Goal: Task Accomplishment & Management: Complete application form

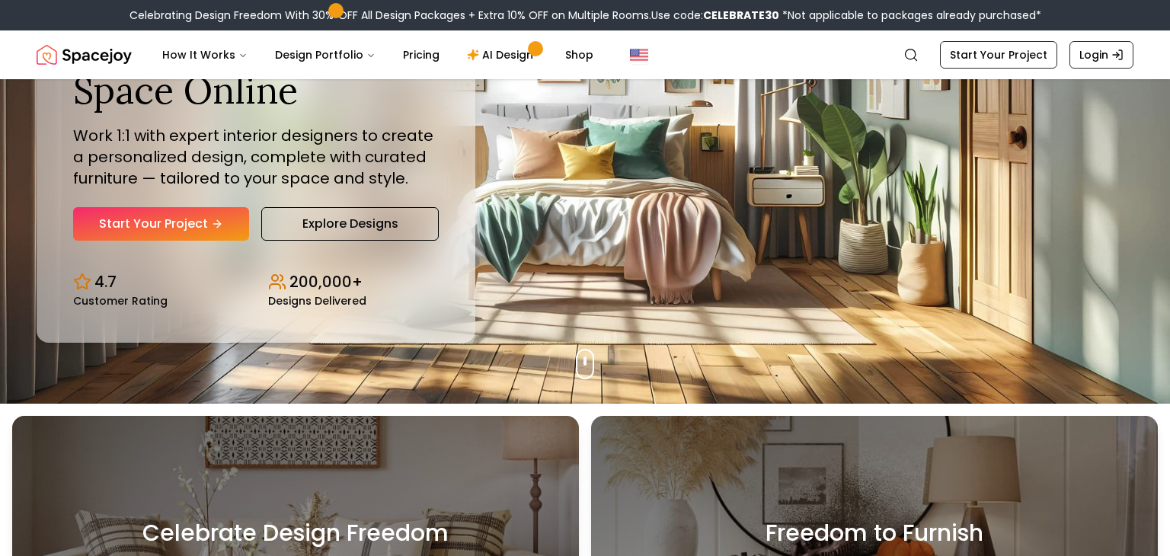
scroll to position [152, 0]
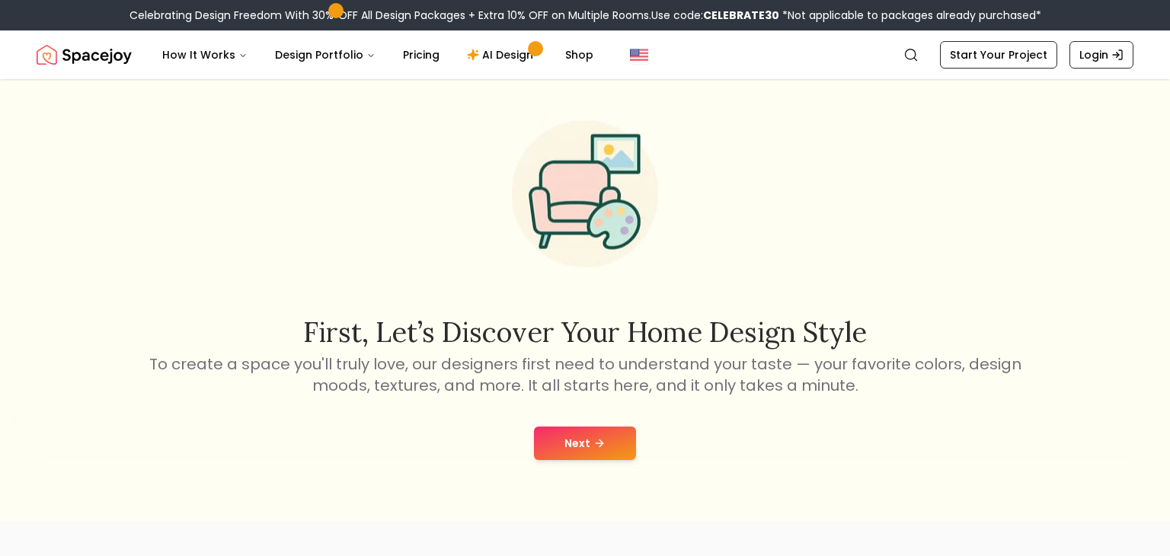
scroll to position [47, 0]
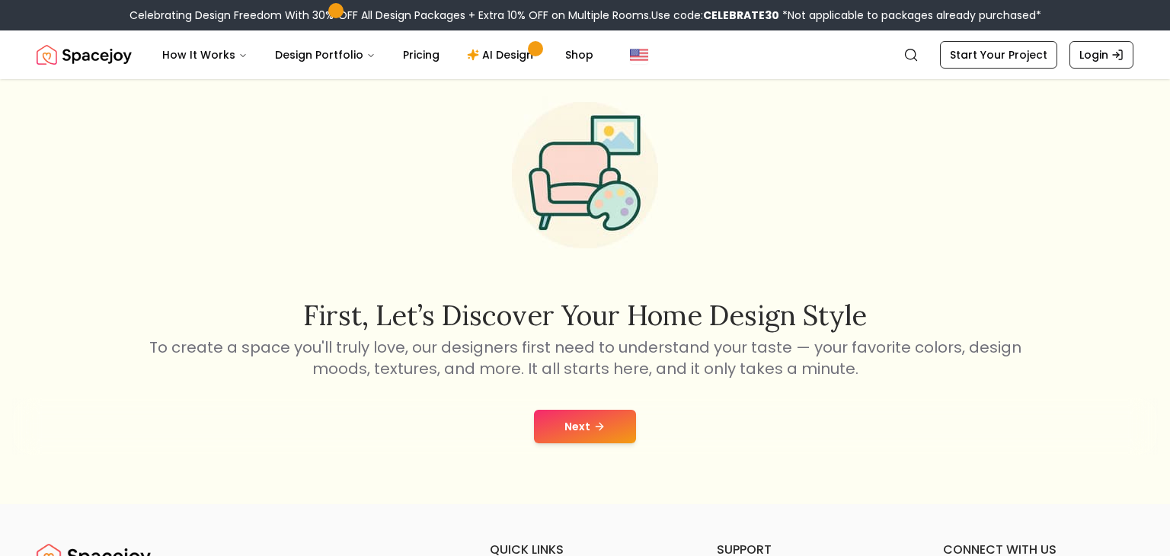
click at [573, 415] on button "Next" at bounding box center [585, 427] width 102 height 34
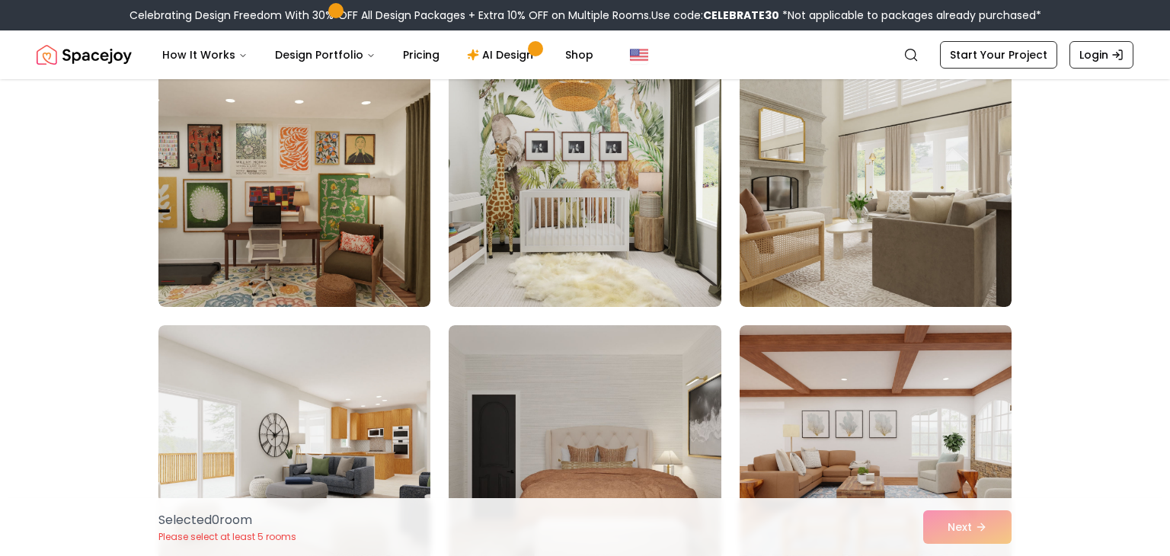
scroll to position [1716, 0]
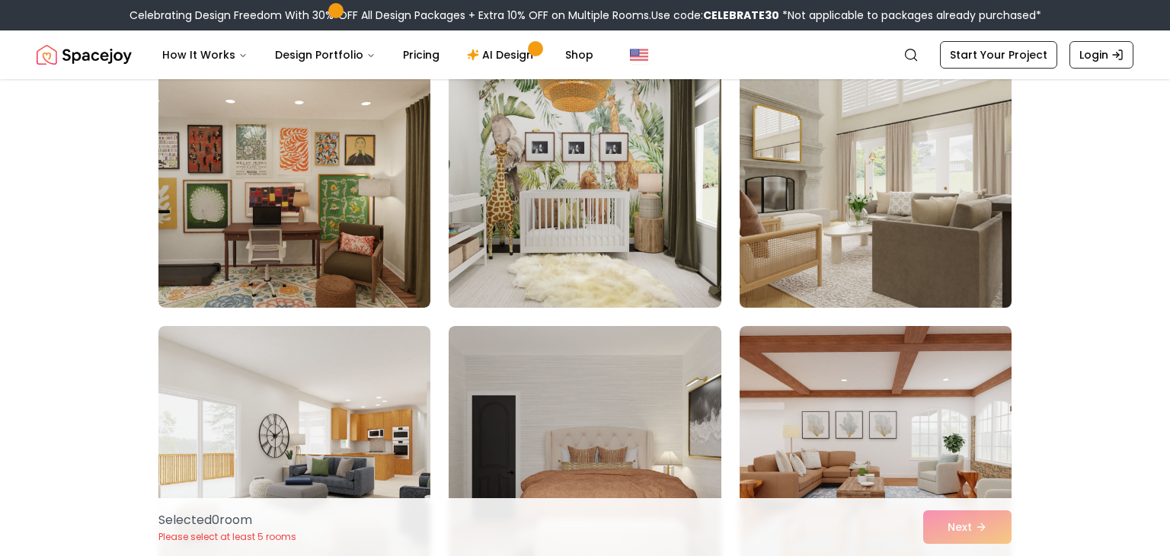
click at [838, 239] on img at bounding box center [876, 186] width 286 height 256
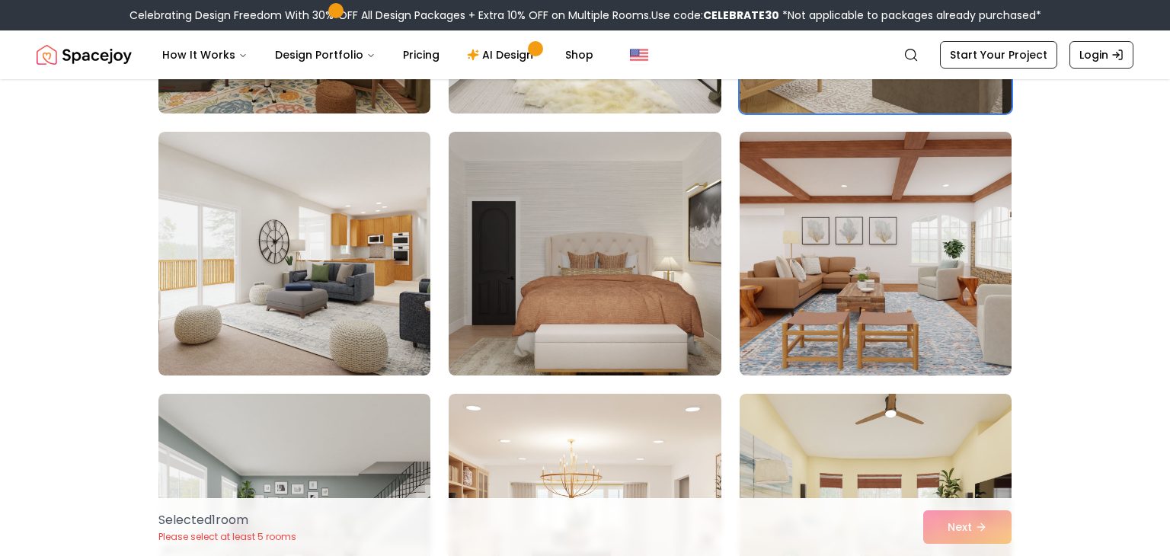
scroll to position [1911, 0]
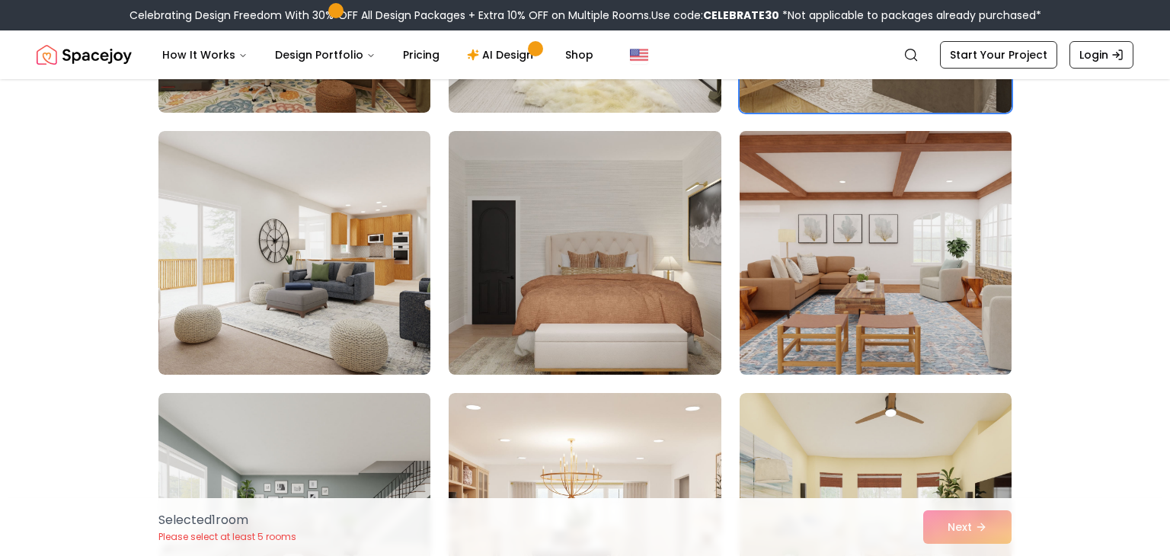
click at [858, 251] on img at bounding box center [876, 253] width 286 height 256
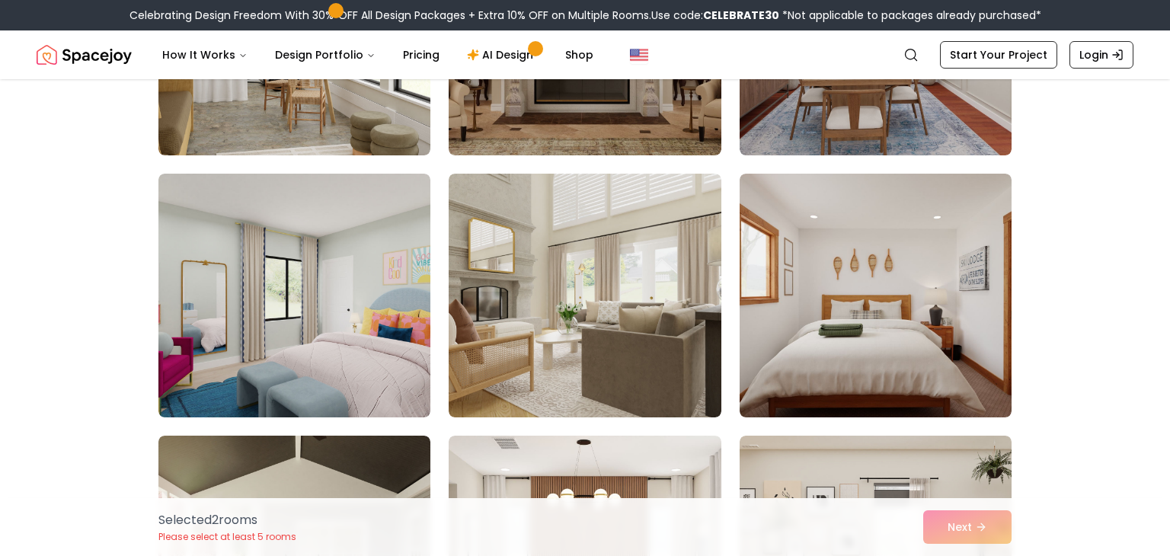
scroll to position [3181, 0]
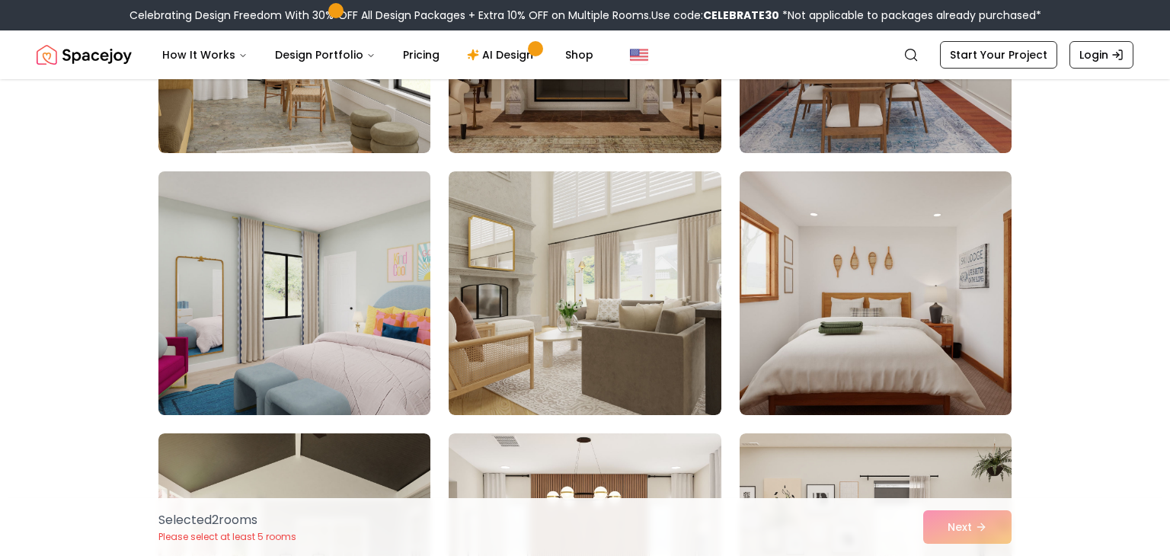
click at [204, 219] on img at bounding box center [295, 293] width 286 height 256
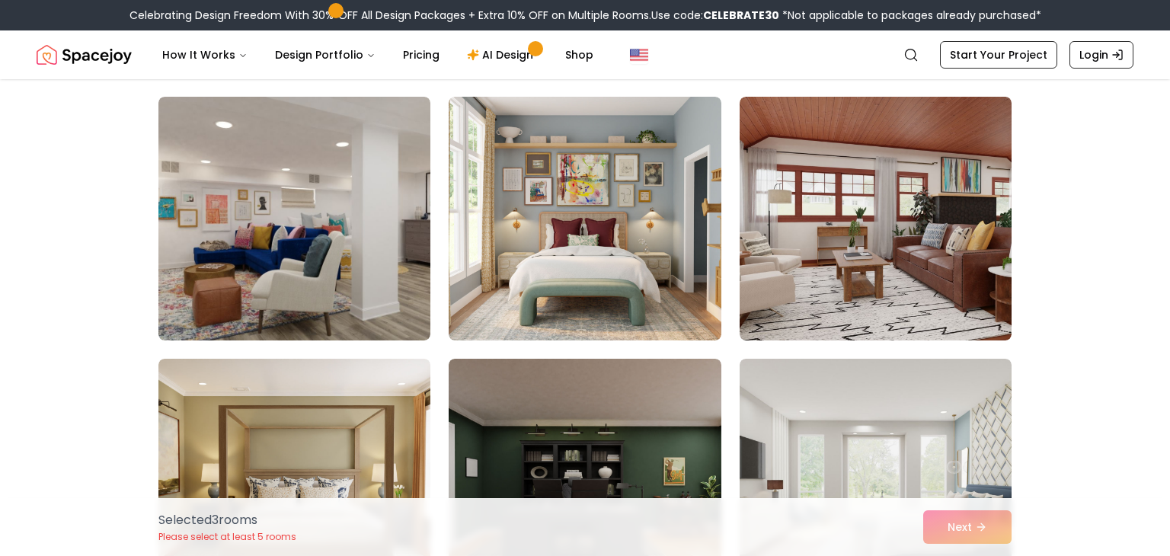
scroll to position [3777, 0]
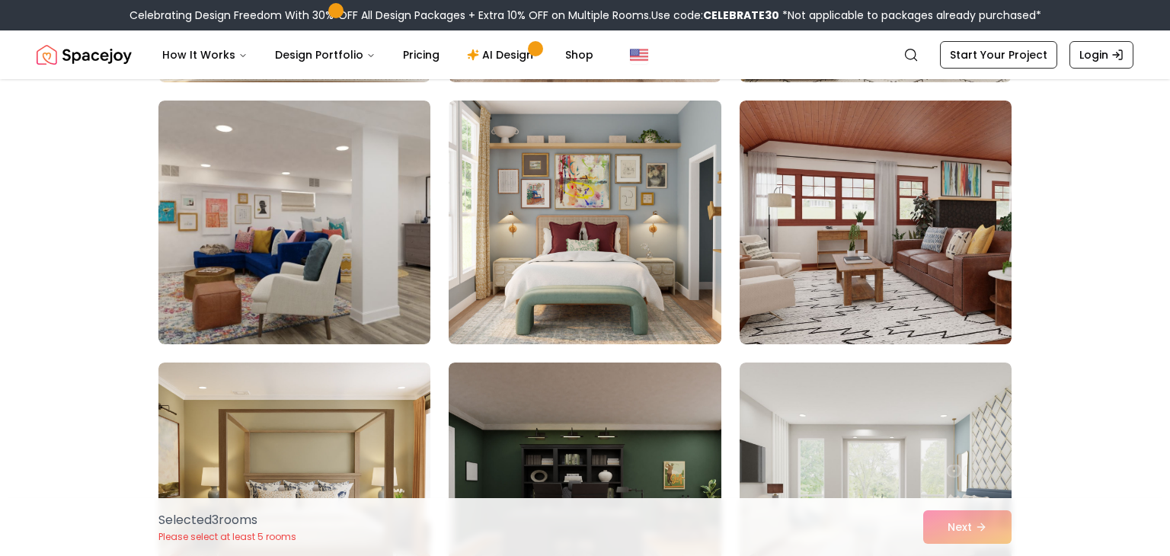
click at [466, 198] on img at bounding box center [585, 222] width 286 height 256
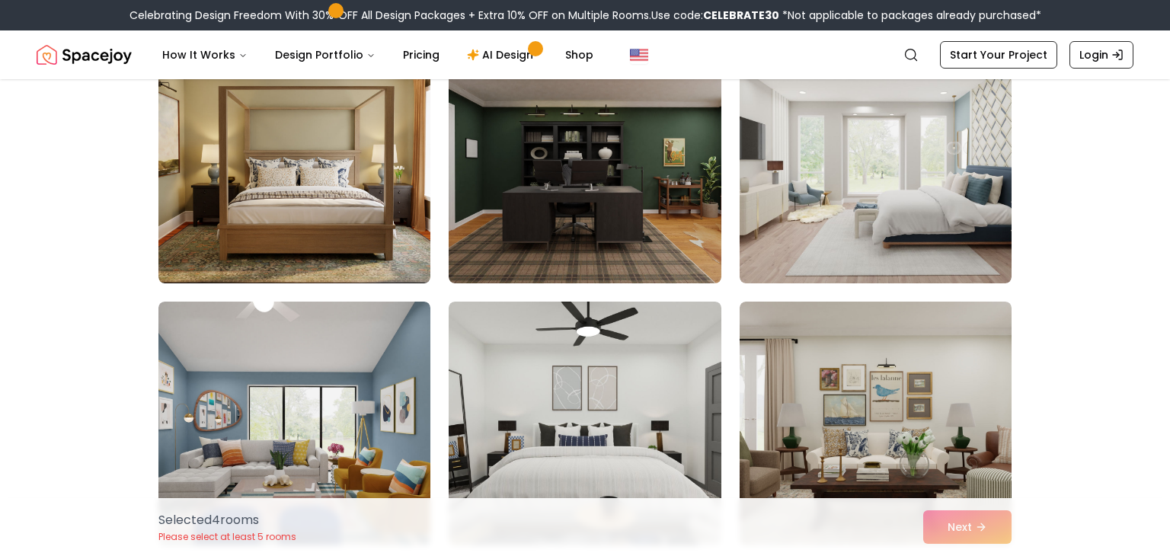
scroll to position [4104, 0]
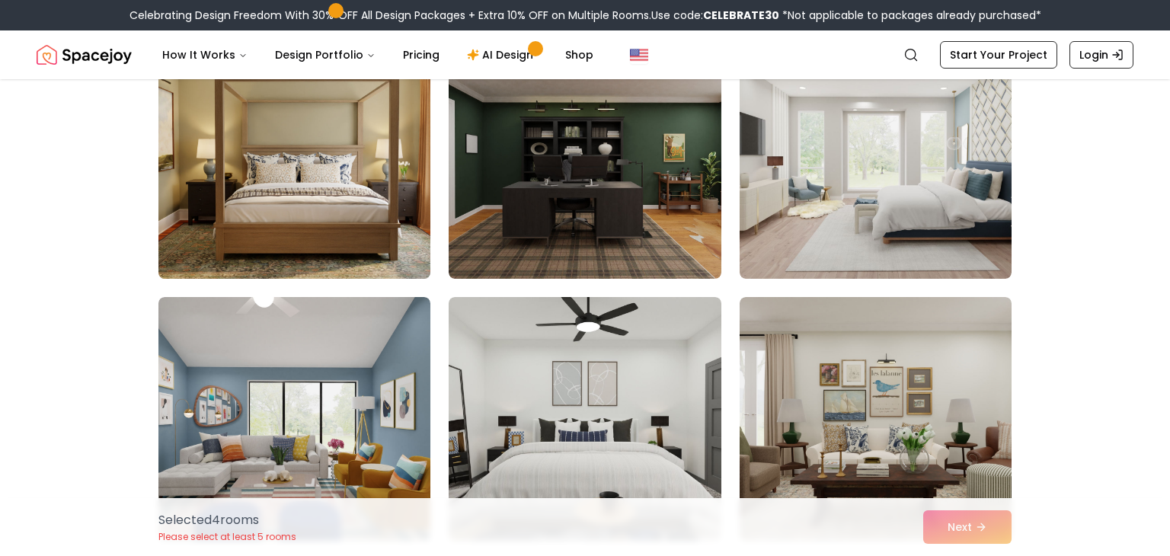
click at [204, 205] on img at bounding box center [295, 157] width 286 height 256
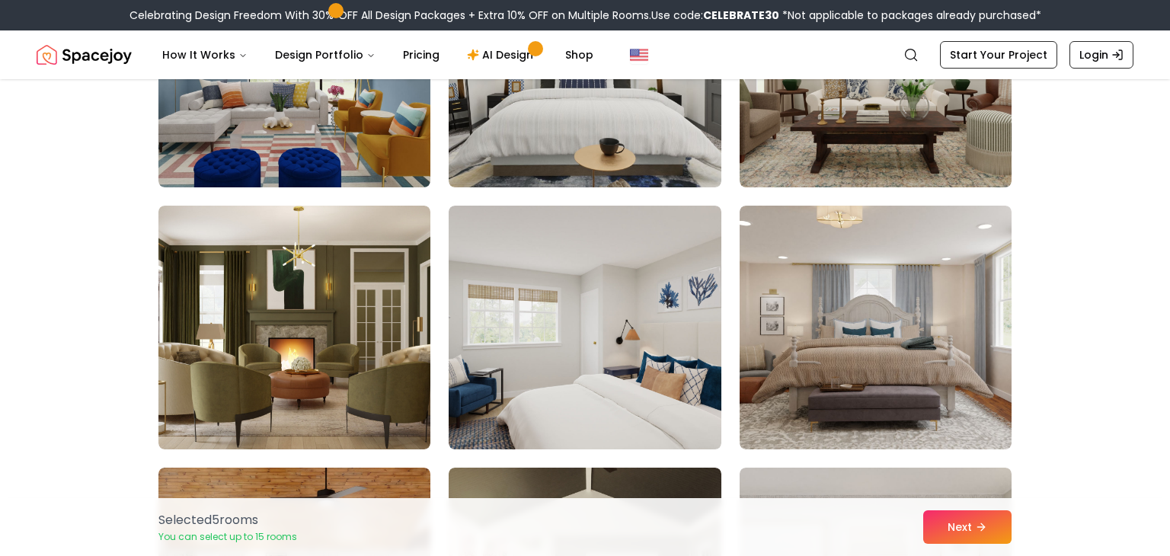
scroll to position [4462, 0]
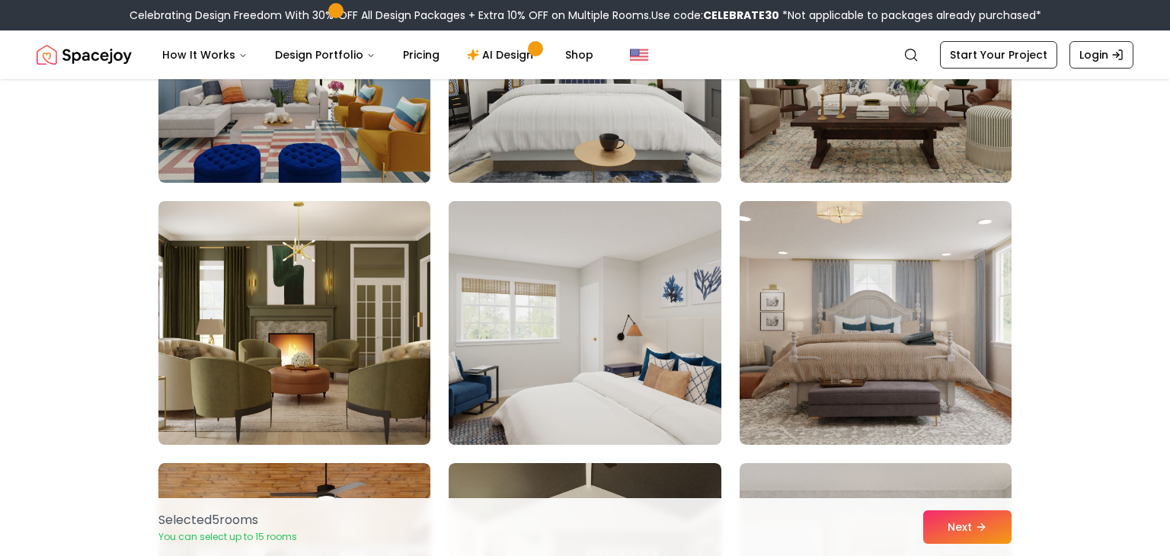
click at [500, 302] on img at bounding box center [585, 323] width 286 height 256
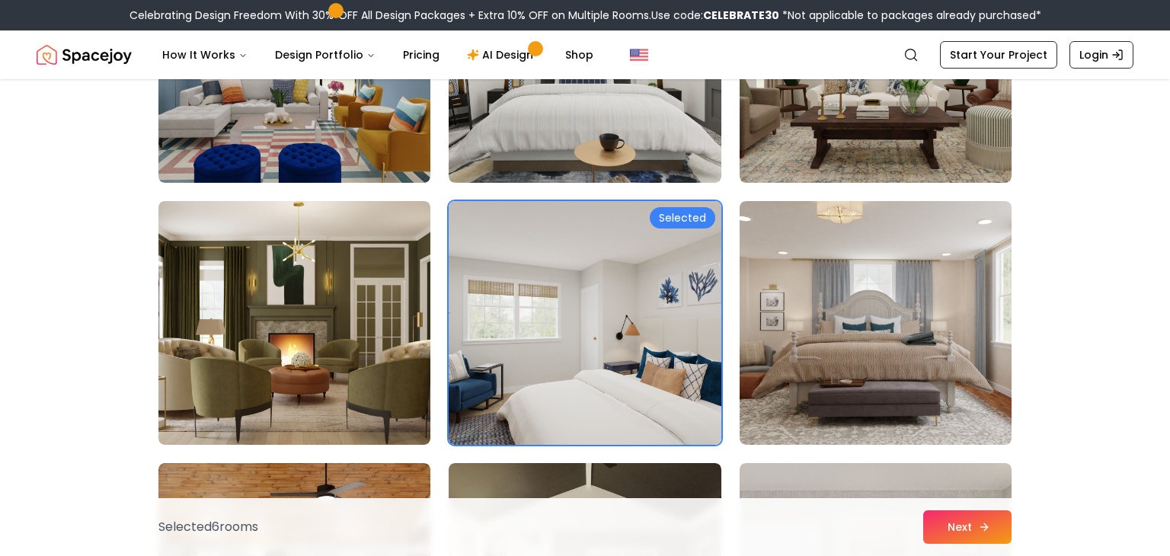
click at [978, 527] on icon at bounding box center [984, 527] width 12 height 12
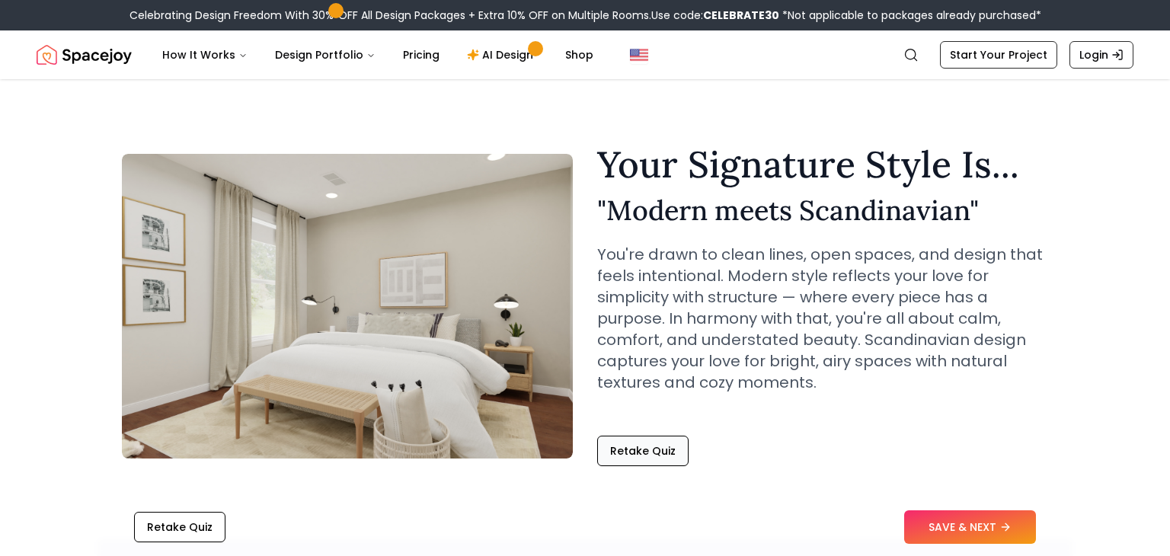
click at [637, 458] on button "Retake Quiz" at bounding box center [642, 451] width 91 height 30
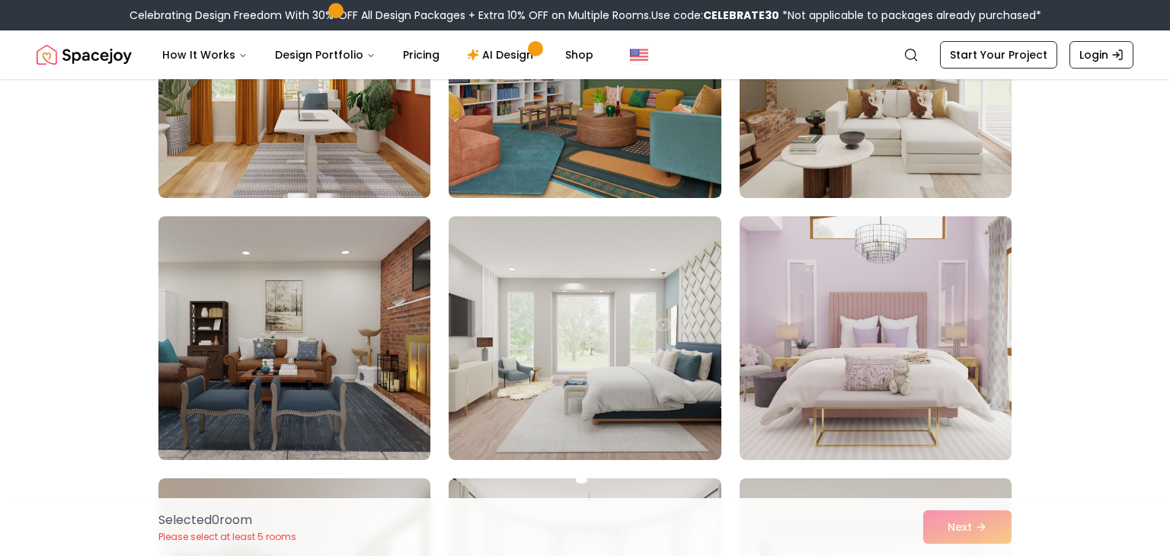
scroll to position [1568, 0]
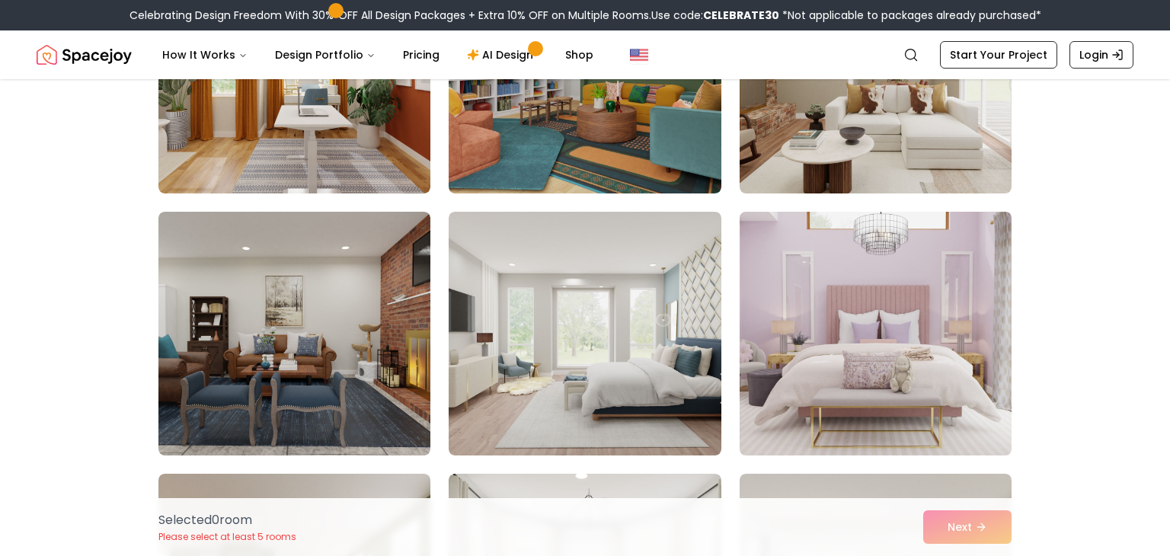
click at [799, 423] on img at bounding box center [876, 334] width 286 height 256
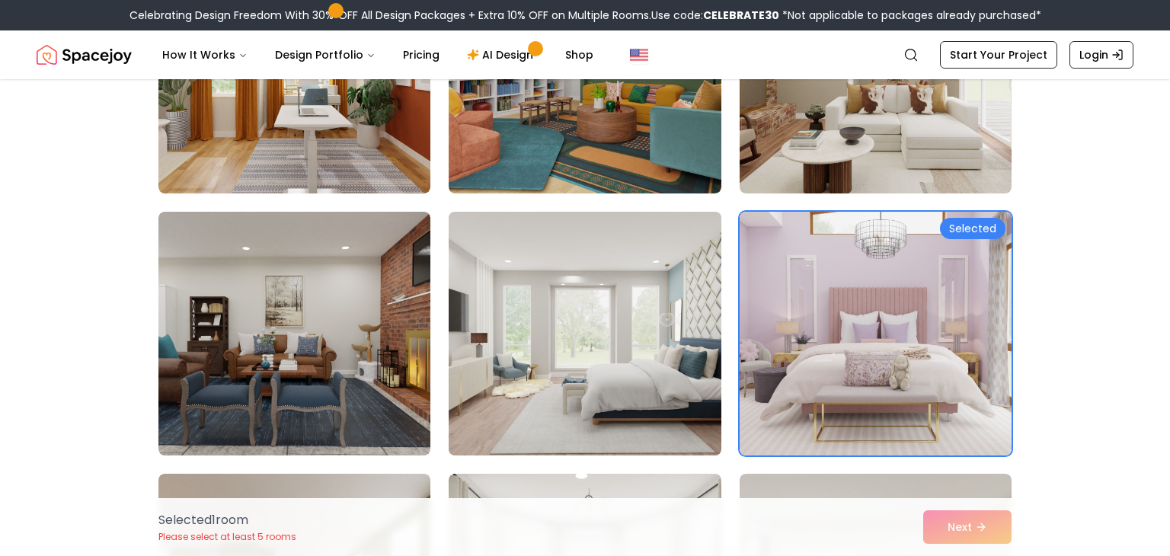
click at [463, 279] on img at bounding box center [585, 334] width 286 height 256
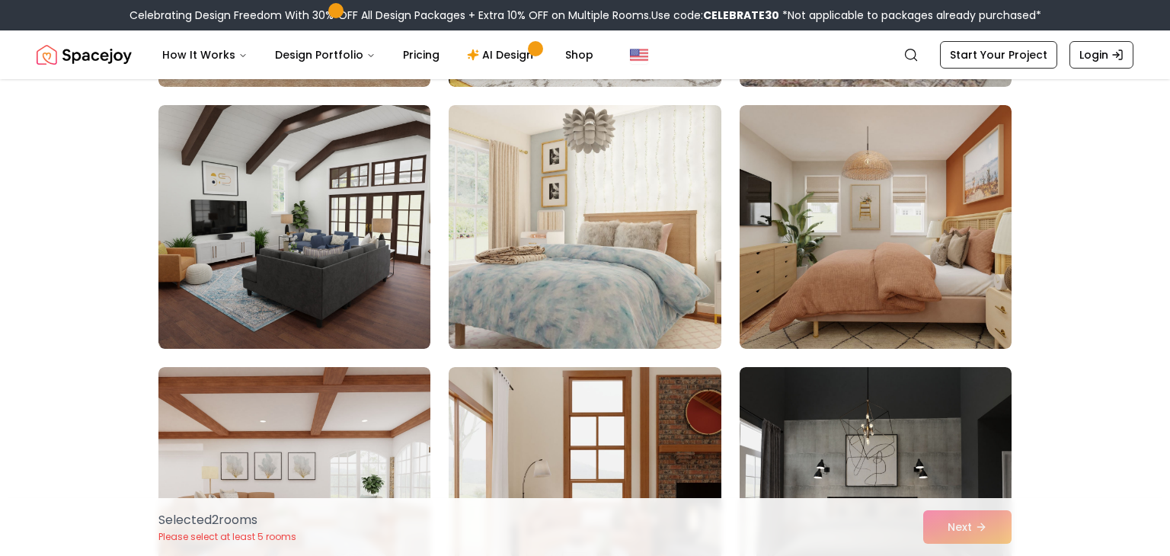
scroll to position [2998, 0]
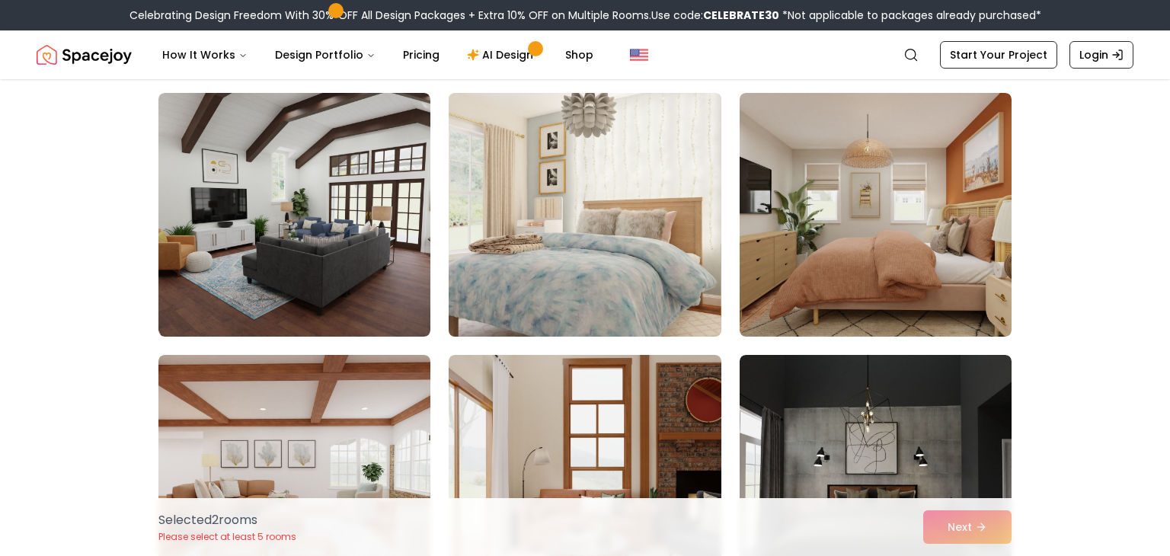
click at [467, 188] on img at bounding box center [585, 215] width 286 height 256
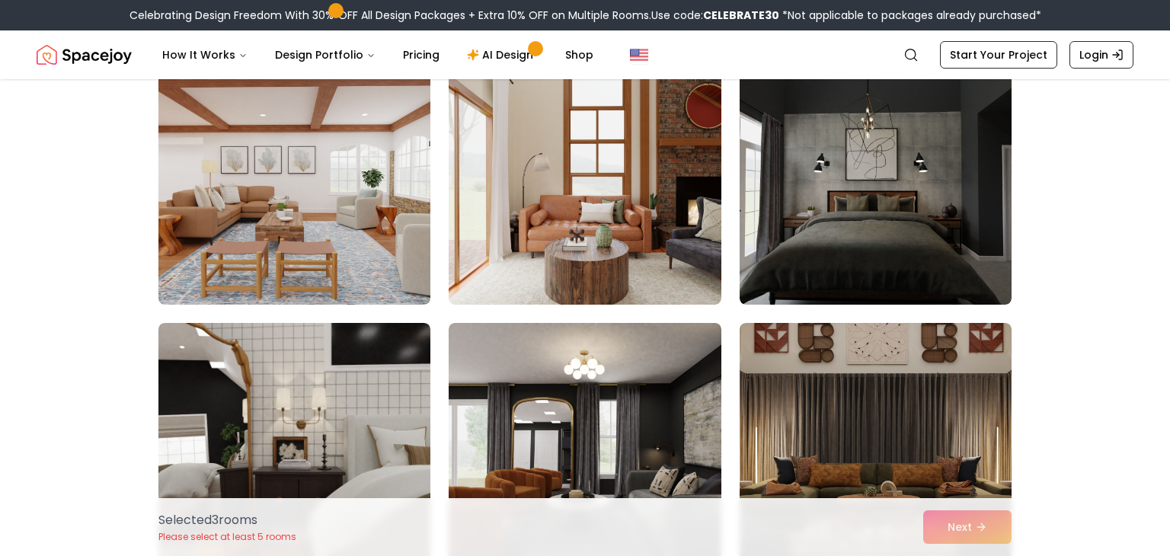
scroll to position [3296, 0]
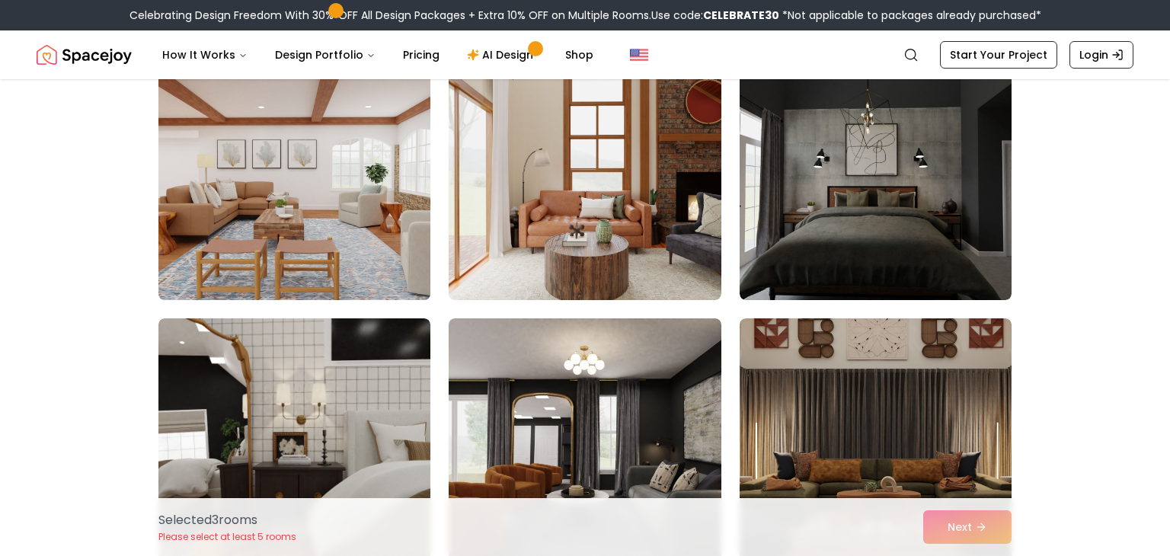
click at [185, 219] on img at bounding box center [295, 178] width 286 height 256
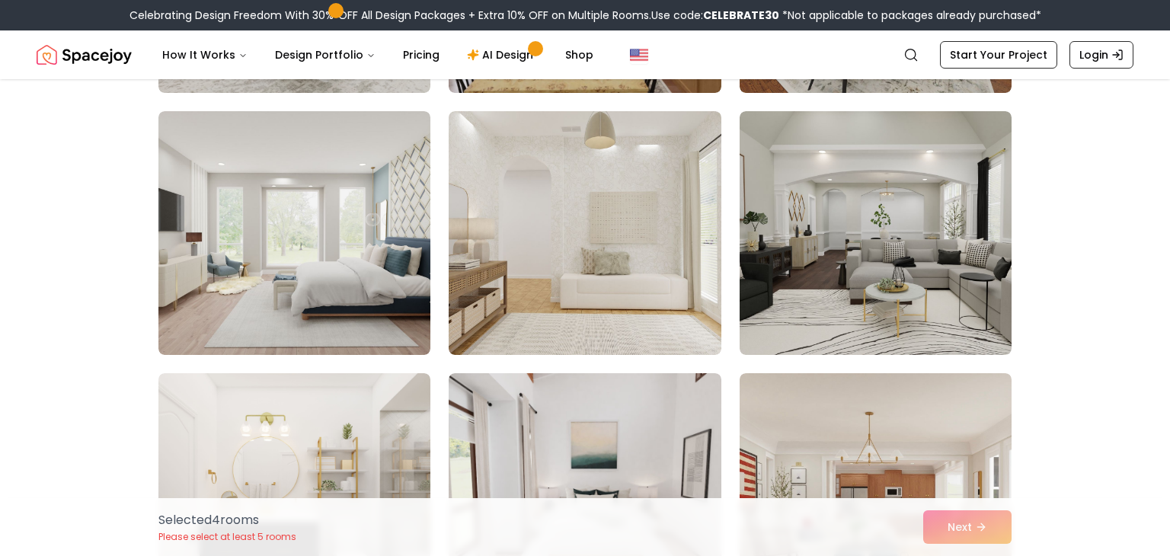
scroll to position [5346, 0]
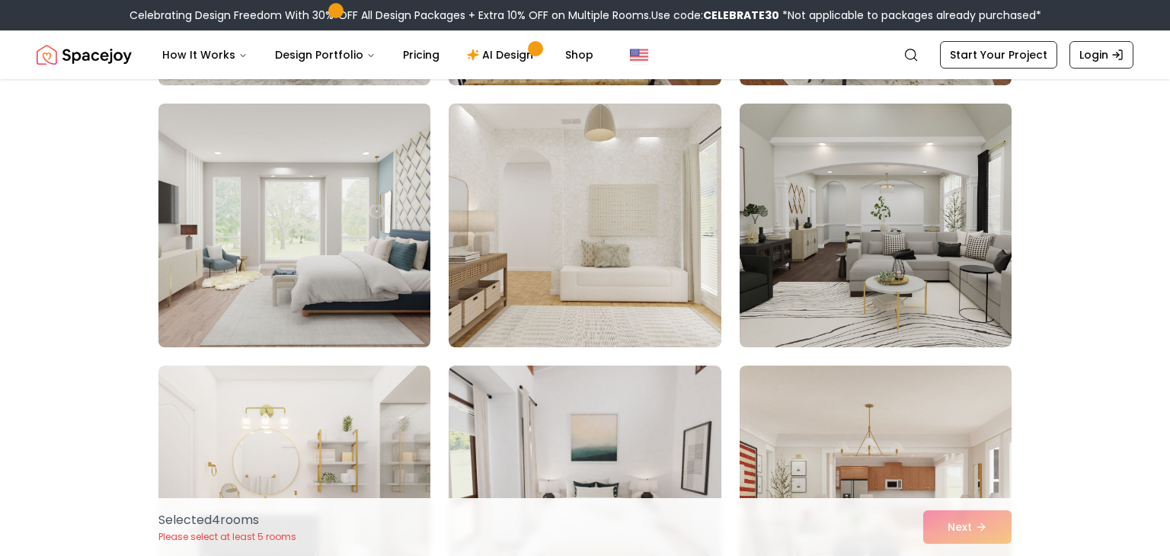
click at [182, 247] on img at bounding box center [295, 226] width 286 height 256
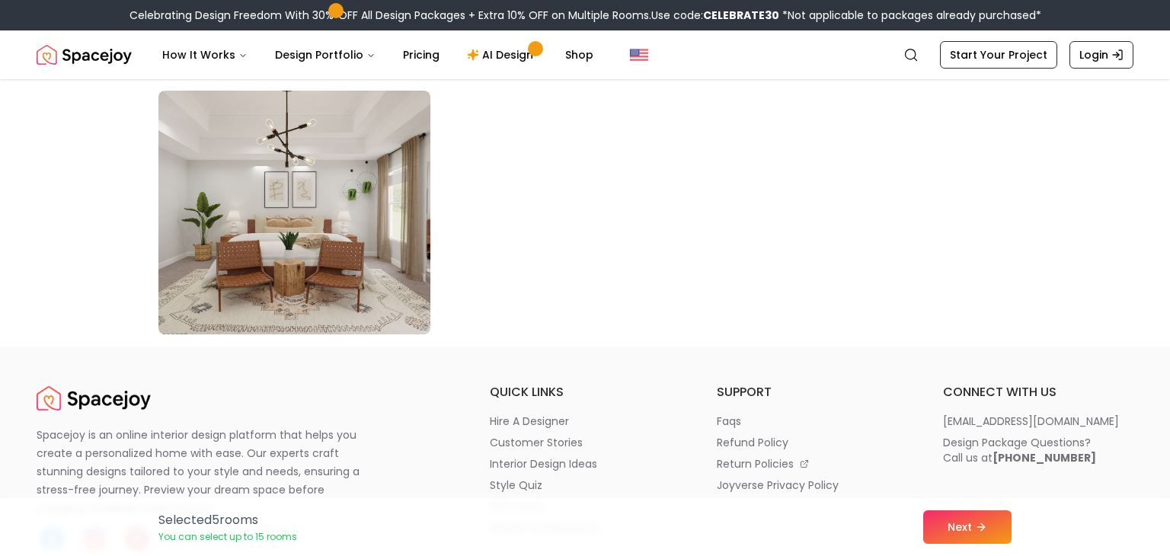
scroll to position [8768, 0]
click at [978, 522] on icon at bounding box center [984, 527] width 12 height 12
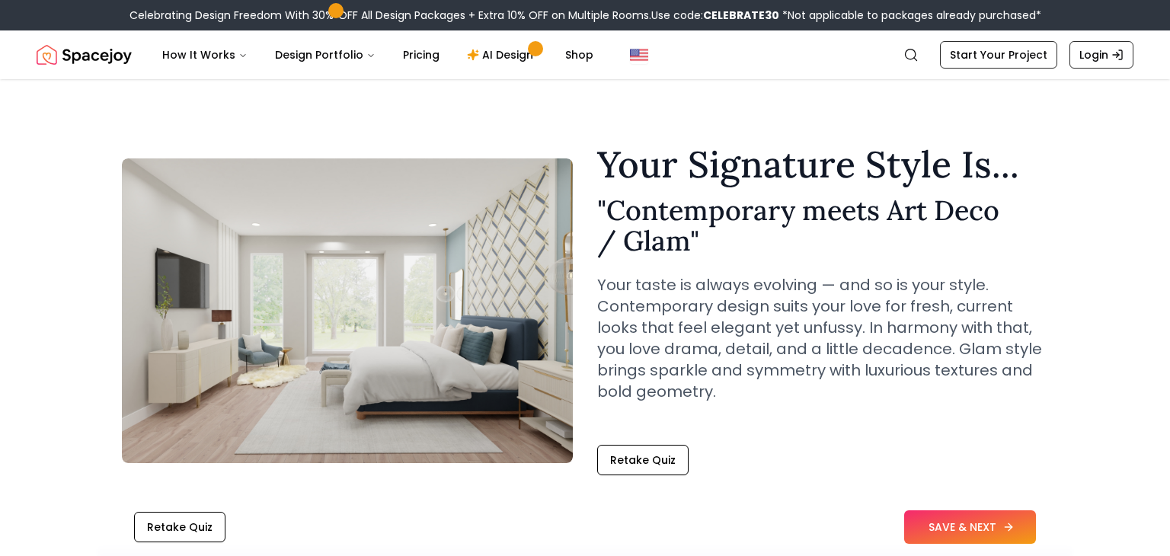
click at [930, 524] on button "SAVE & NEXT" at bounding box center [971, 528] width 132 height 34
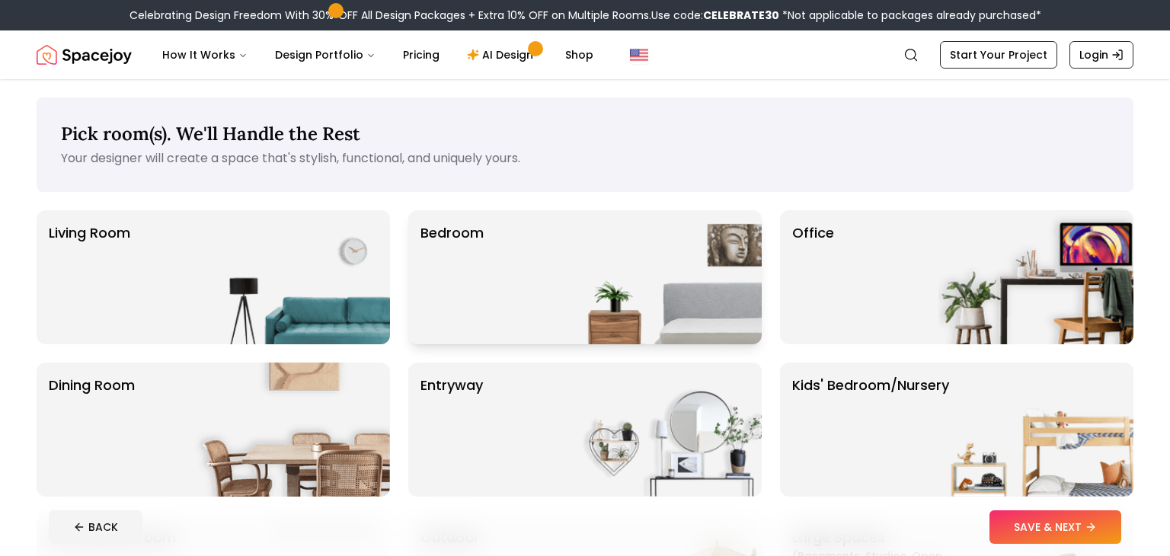
click at [561, 265] on div "Bedroom" at bounding box center [585, 277] width 354 height 134
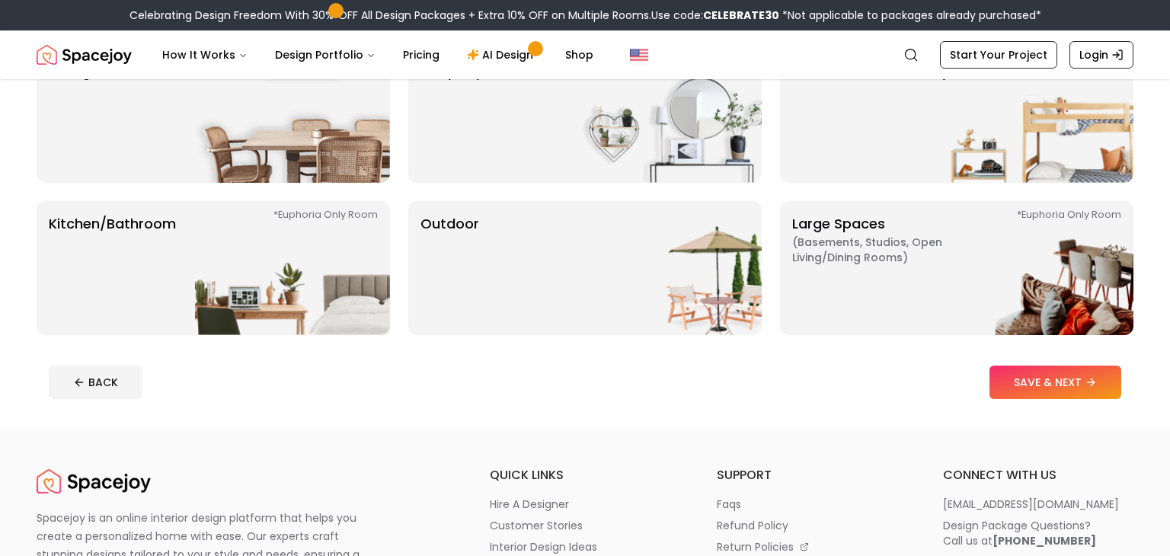
scroll to position [316, 0]
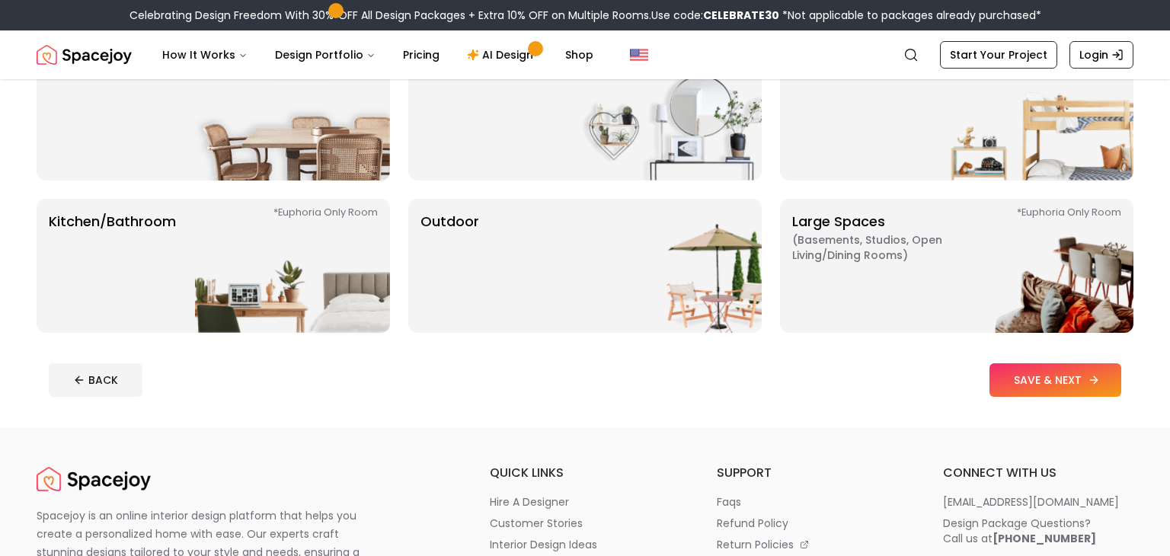
click at [1024, 389] on button "SAVE & NEXT" at bounding box center [1056, 380] width 132 height 34
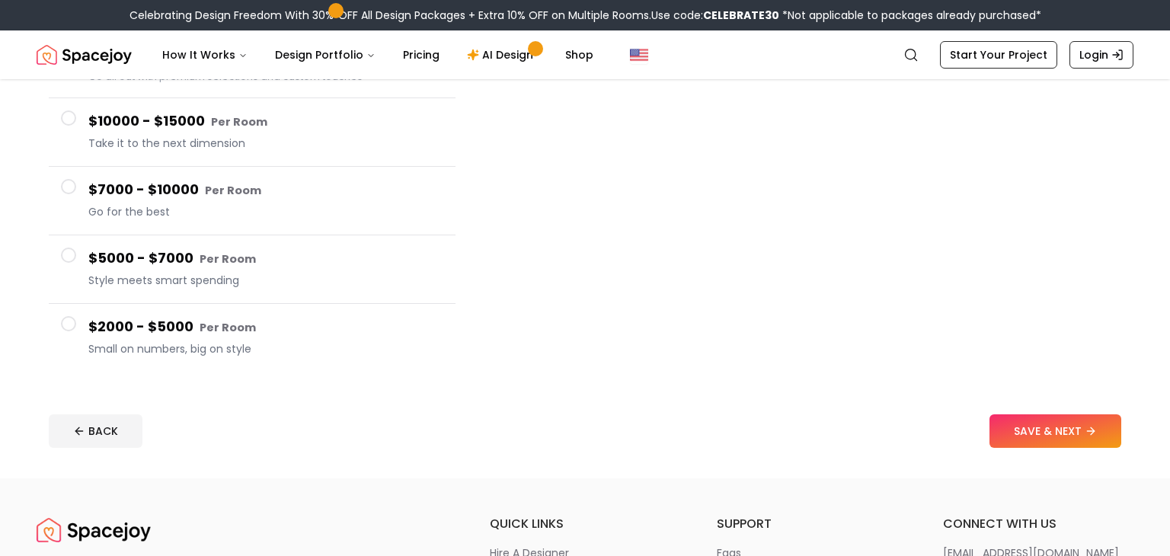
scroll to position [210, 0]
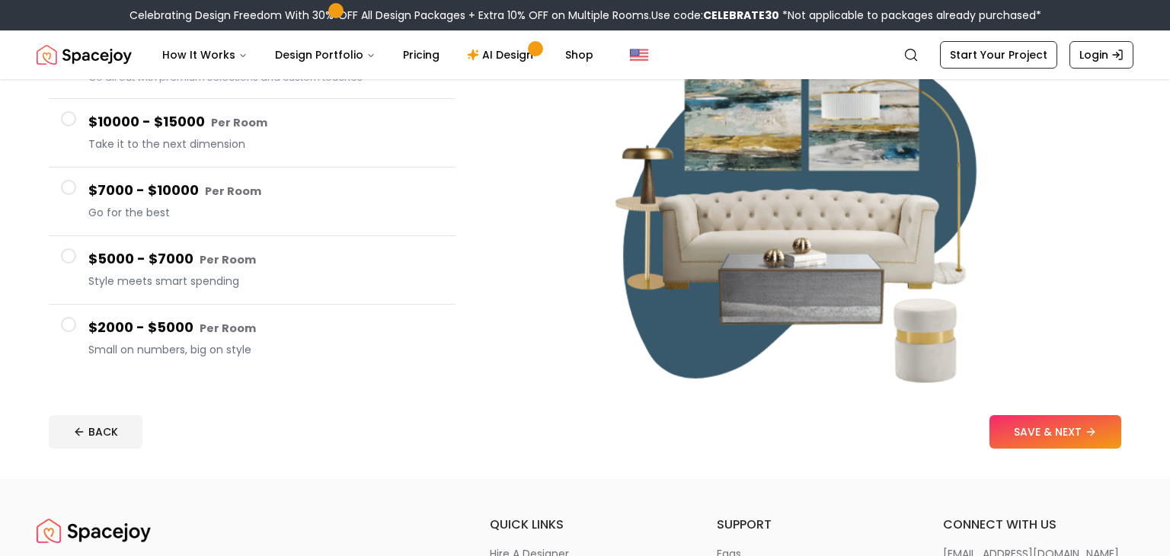
click at [100, 341] on div "$2000 - $5000 Per Room Small on numbers, big on style" at bounding box center [265, 338] width 355 height 43
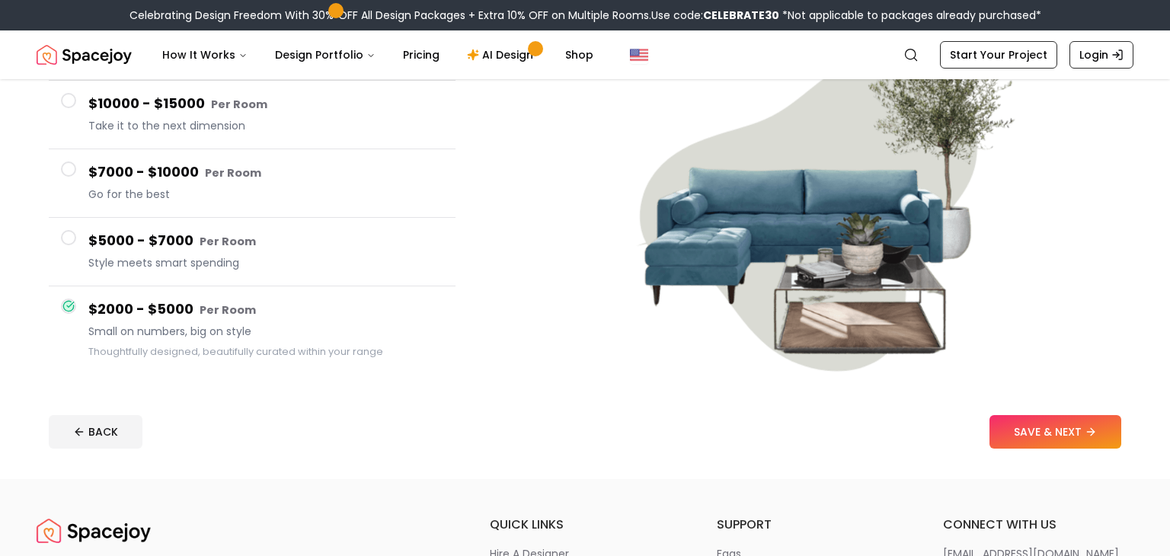
click at [105, 276] on button "$5000 - $7000 Per Room Style meets smart spending" at bounding box center [252, 252] width 407 height 69
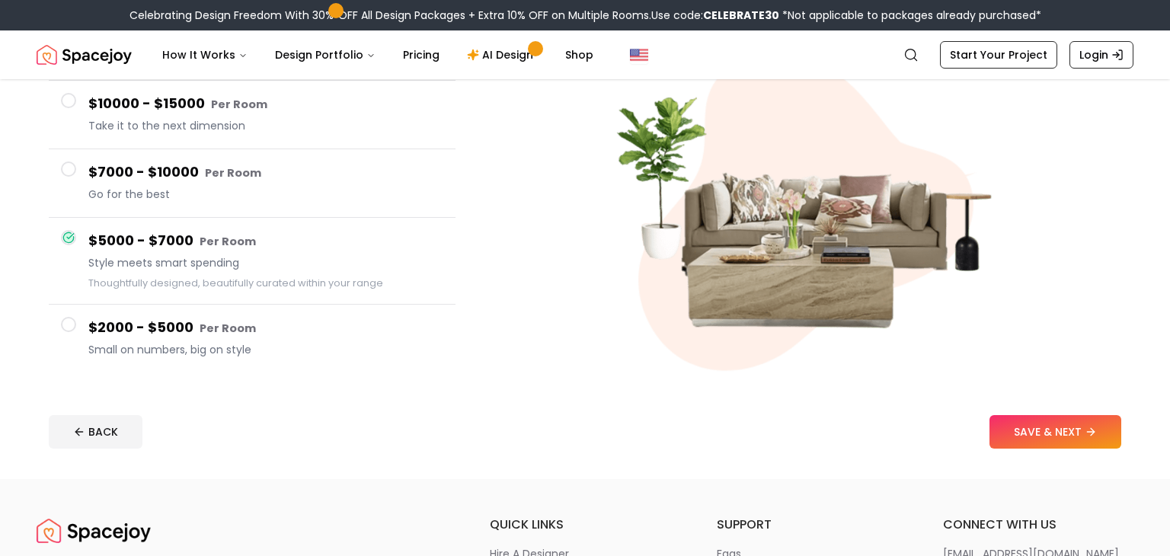
click at [120, 332] on h4 "$2000 - $5000 Per Room" at bounding box center [265, 328] width 355 height 22
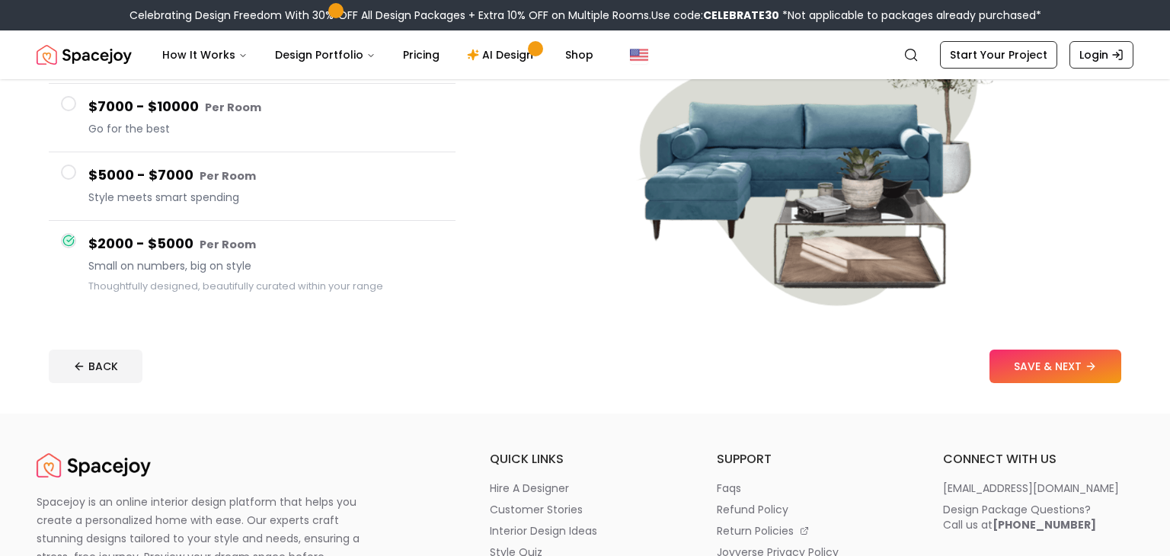
scroll to position [278, 0]
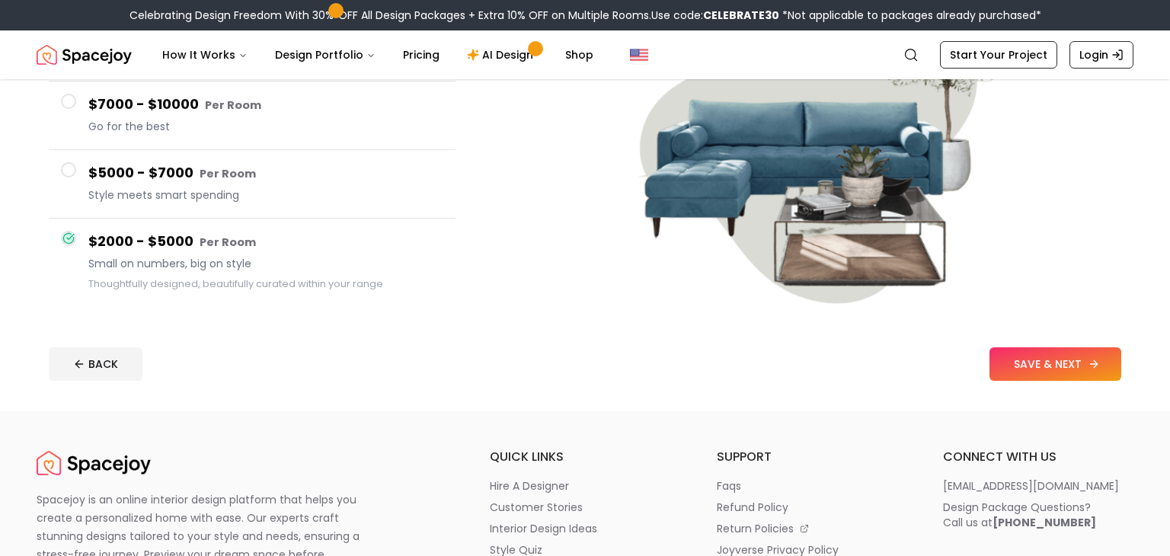
click at [1042, 370] on button "SAVE & NEXT" at bounding box center [1056, 364] width 132 height 34
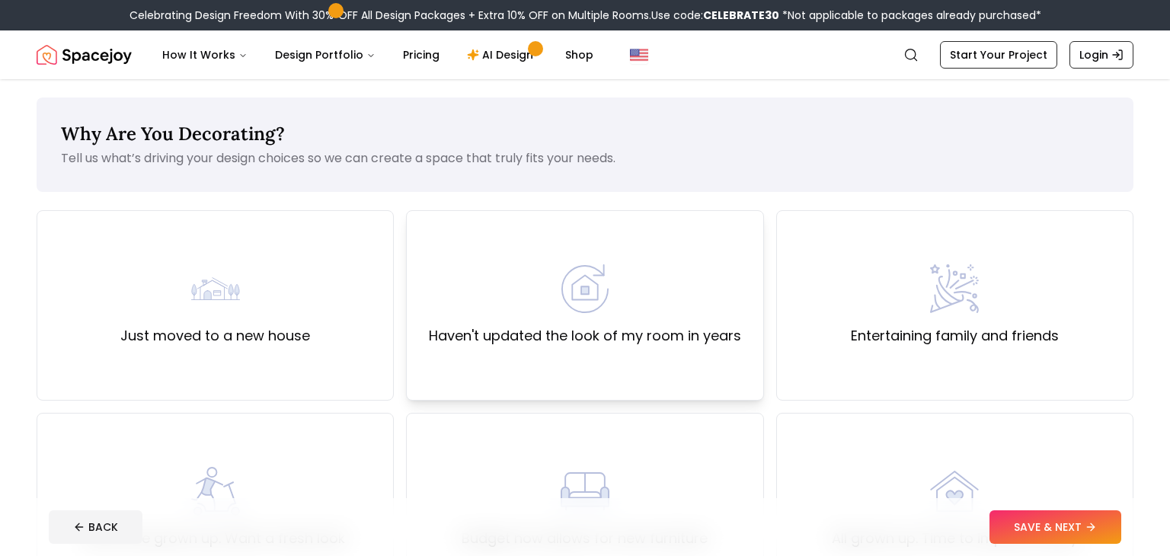
click at [472, 325] on label "Haven't updated the look of my room in years" at bounding box center [585, 335] width 312 height 21
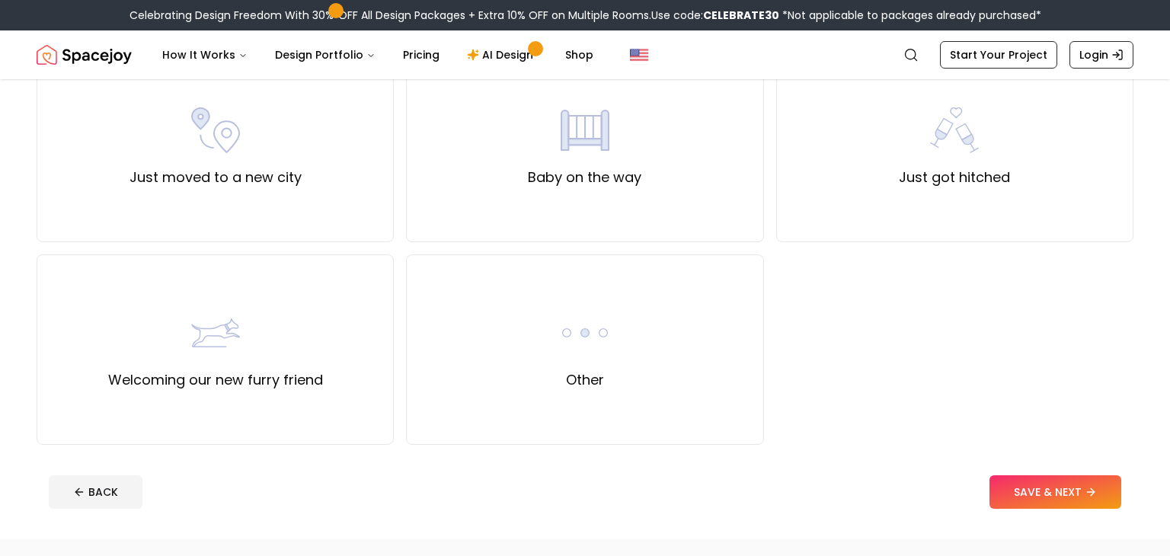
scroll to position [568, 0]
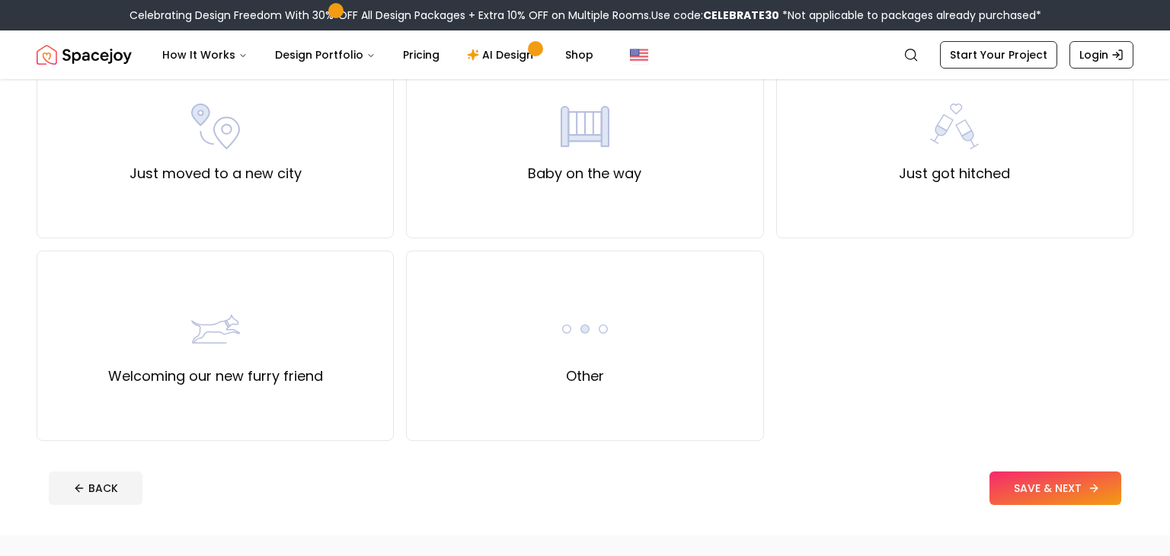
click at [1044, 478] on button "SAVE & NEXT" at bounding box center [1056, 489] width 132 height 34
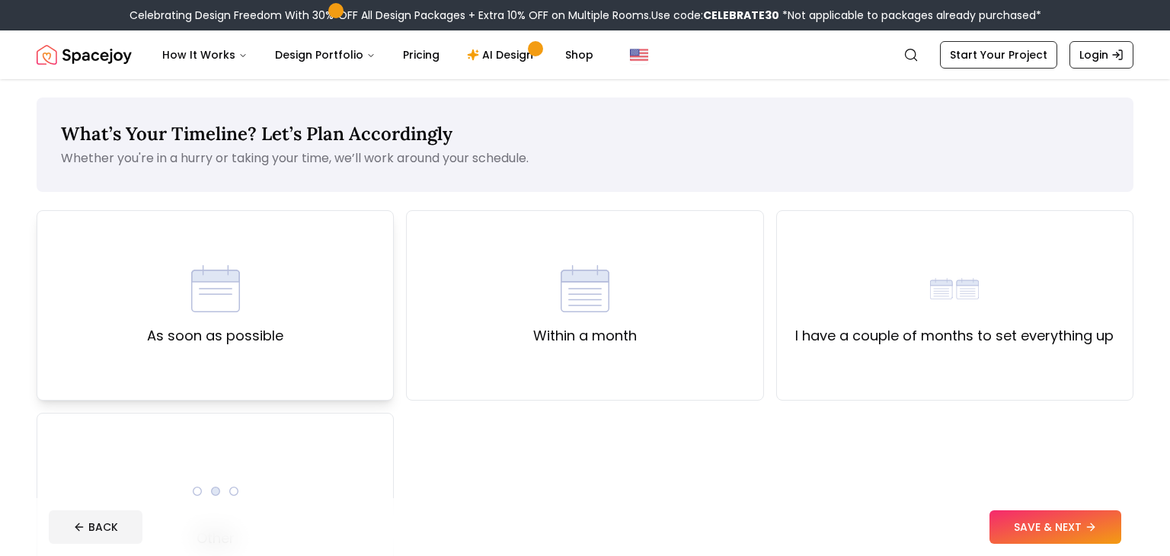
click at [268, 370] on div "As soon as possible" at bounding box center [215, 305] width 357 height 191
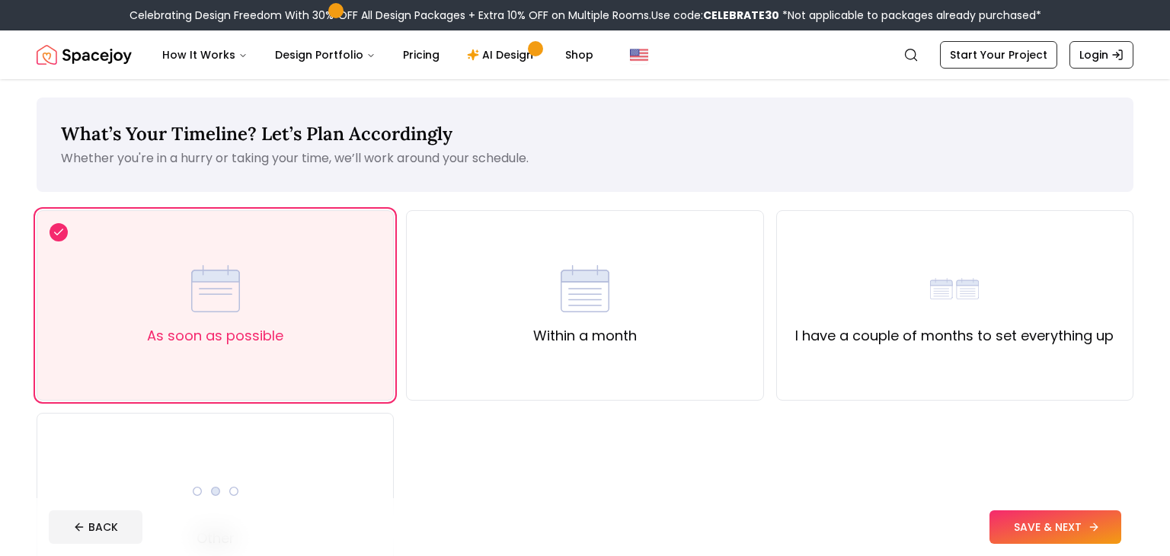
click at [1005, 530] on button "SAVE & NEXT" at bounding box center [1056, 528] width 132 height 34
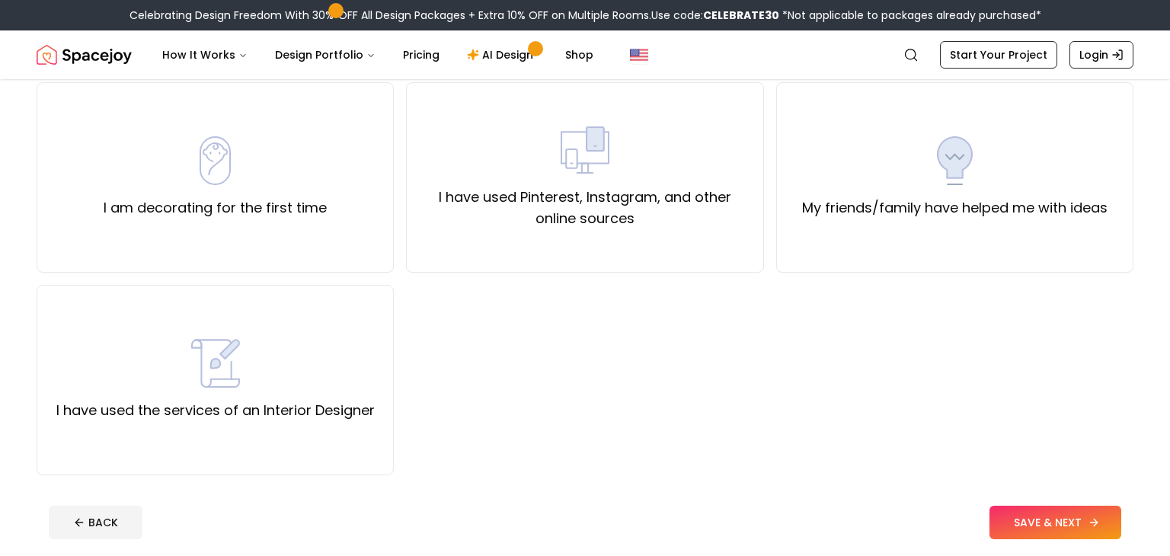
scroll to position [126, 0]
click at [904, 211] on label "My friends/family have helped me with ideas" at bounding box center [955, 209] width 306 height 21
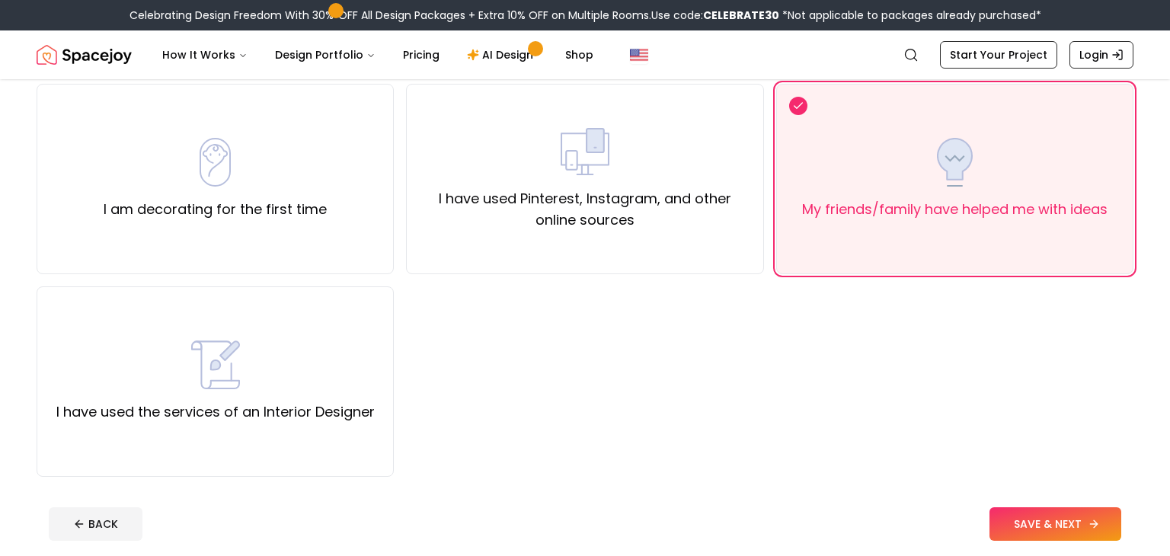
click at [1004, 534] on button "SAVE & NEXT" at bounding box center [1056, 524] width 132 height 34
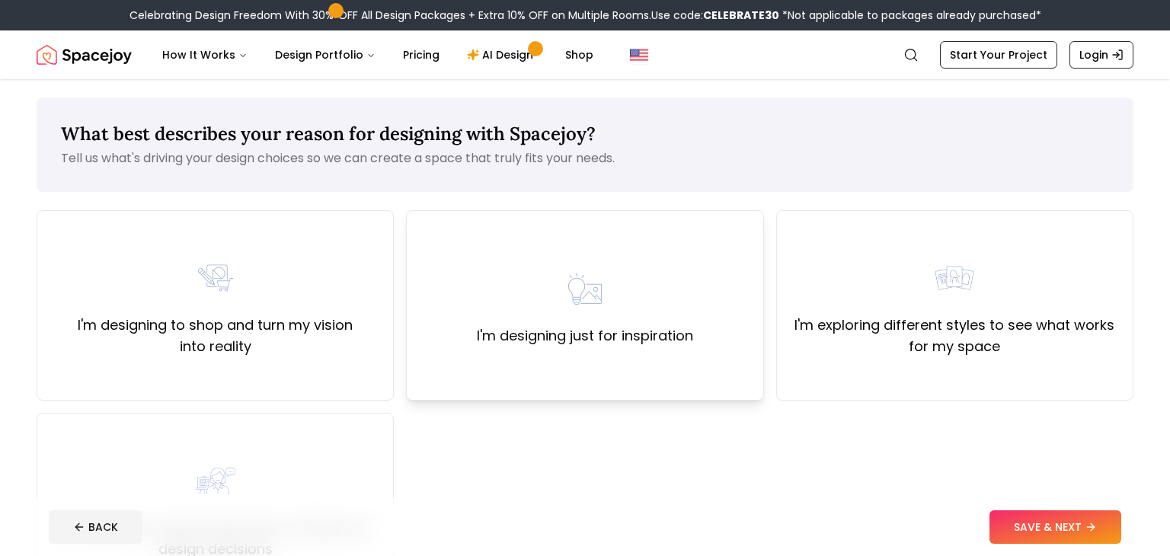
click at [494, 296] on div "I'm designing just for inspiration" at bounding box center [585, 305] width 216 height 82
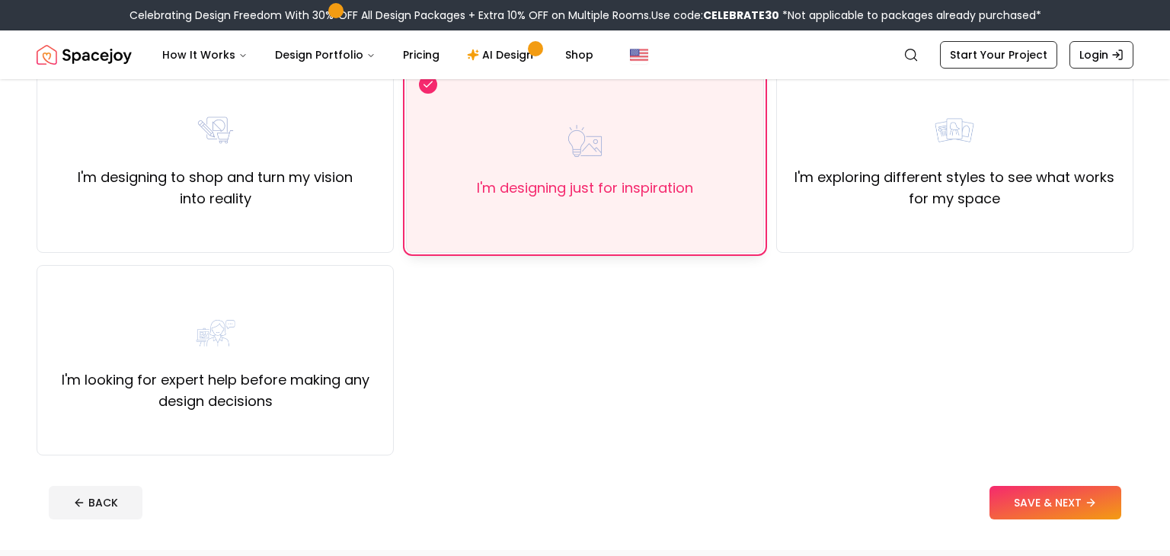
scroll to position [149, 0]
click at [1030, 505] on button "SAVE & NEXT" at bounding box center [1056, 502] width 132 height 34
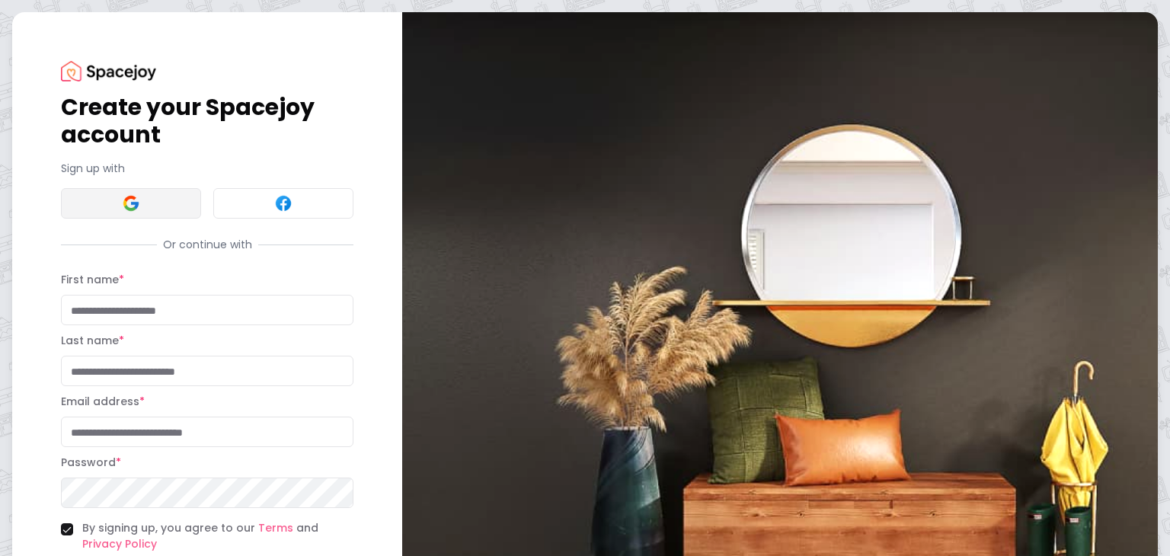
click at [93, 201] on button at bounding box center [131, 203] width 140 height 30
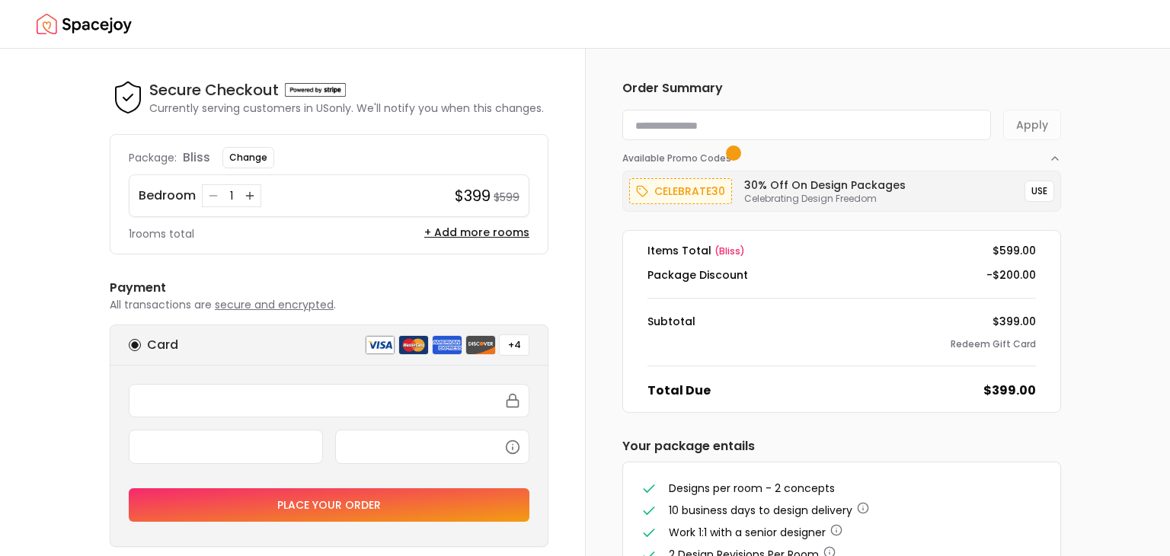
click at [59, 29] on img "Spacejoy" at bounding box center [84, 24] width 95 height 30
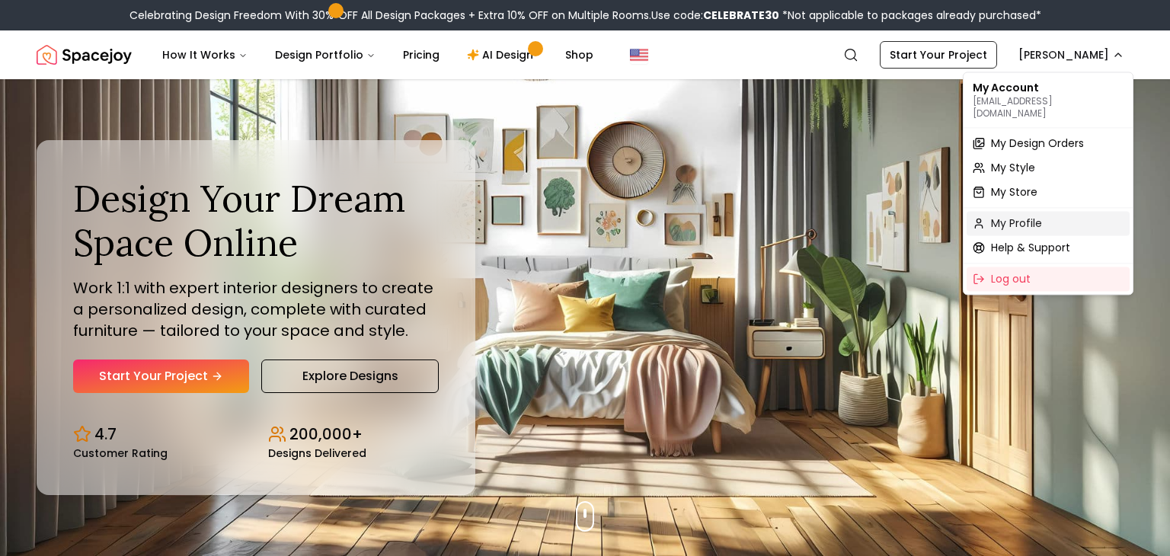
click at [995, 216] on span "My Profile" at bounding box center [1016, 223] width 51 height 15
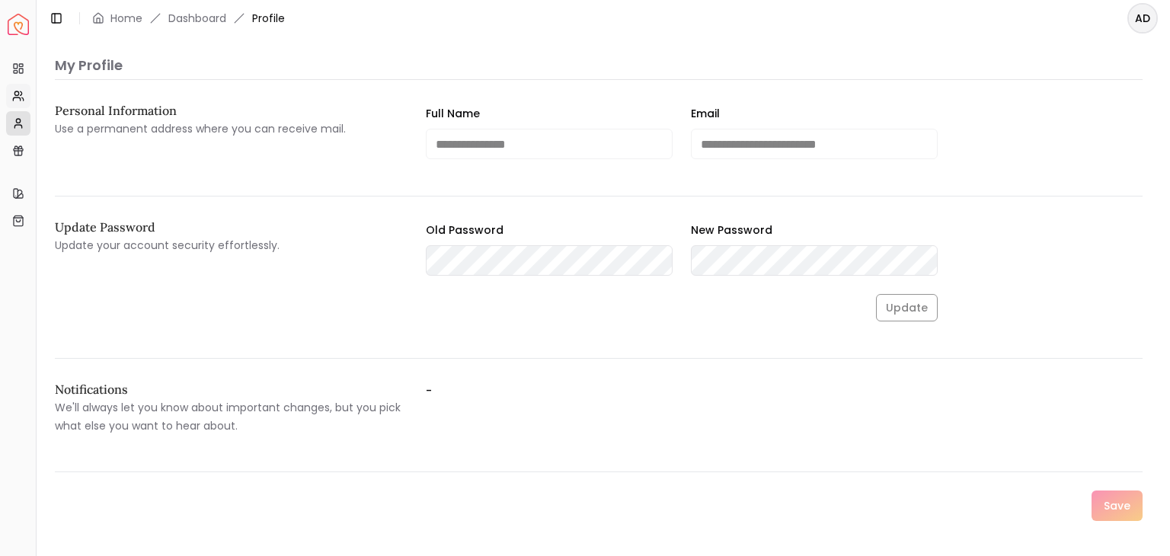
click at [22, 96] on icon at bounding box center [18, 96] width 12 height 12
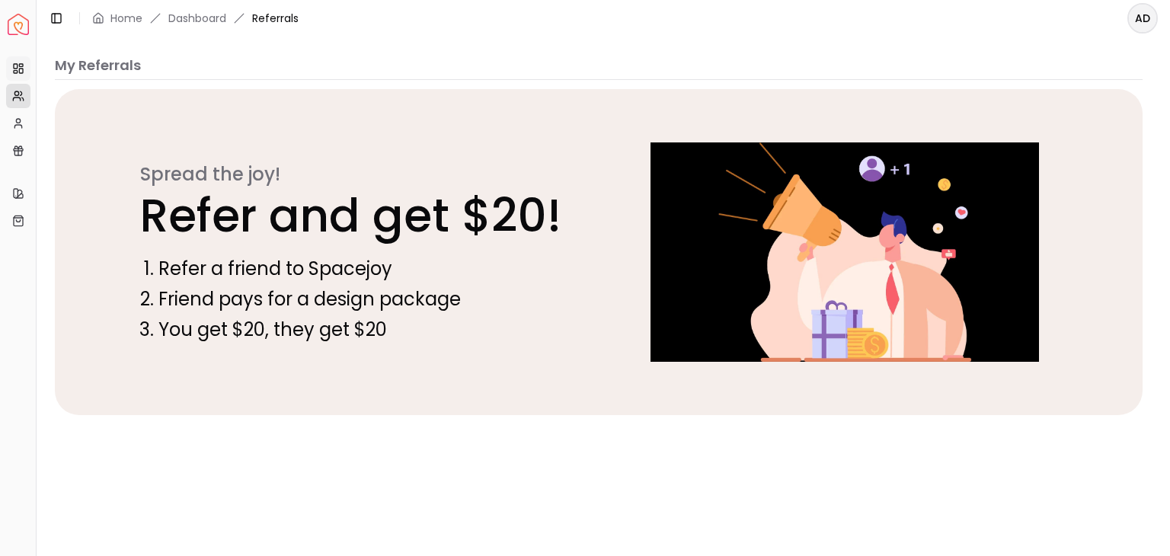
click at [10, 70] on link "Projects" at bounding box center [18, 68] width 24 height 24
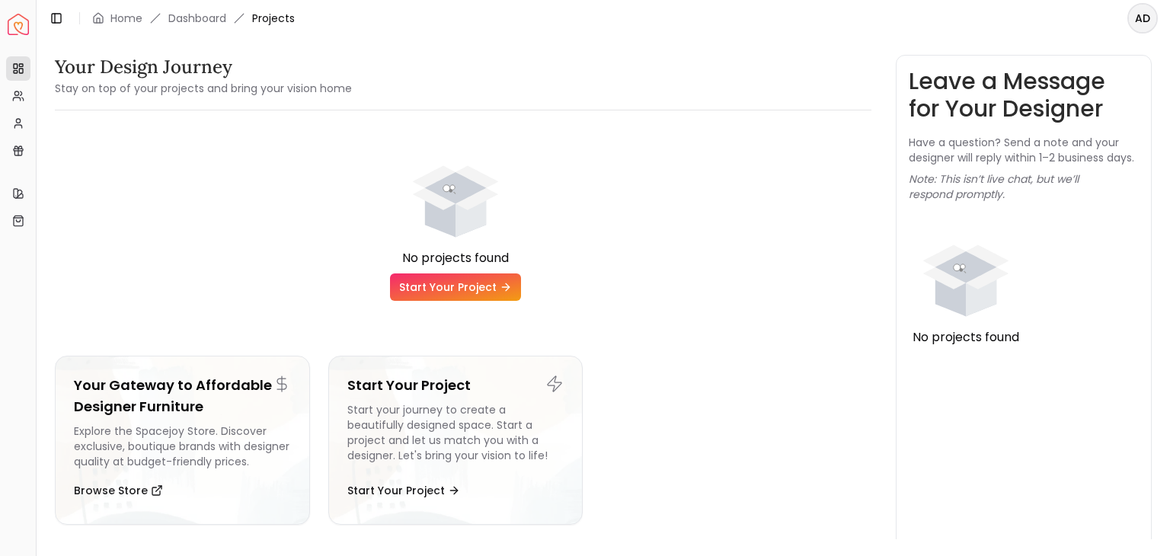
click at [12, 157] on div "Quick Links" at bounding box center [18, 169] width 24 height 24
click at [11, 155] on link "Gift Card Balance" at bounding box center [18, 151] width 24 height 24
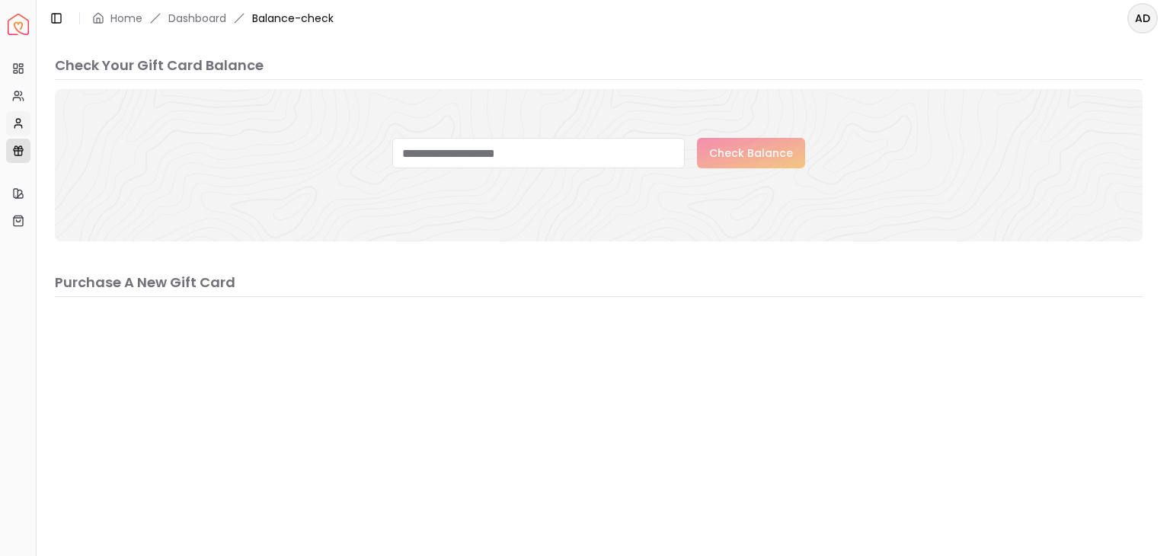
click at [10, 126] on link "My Profile" at bounding box center [18, 123] width 24 height 24
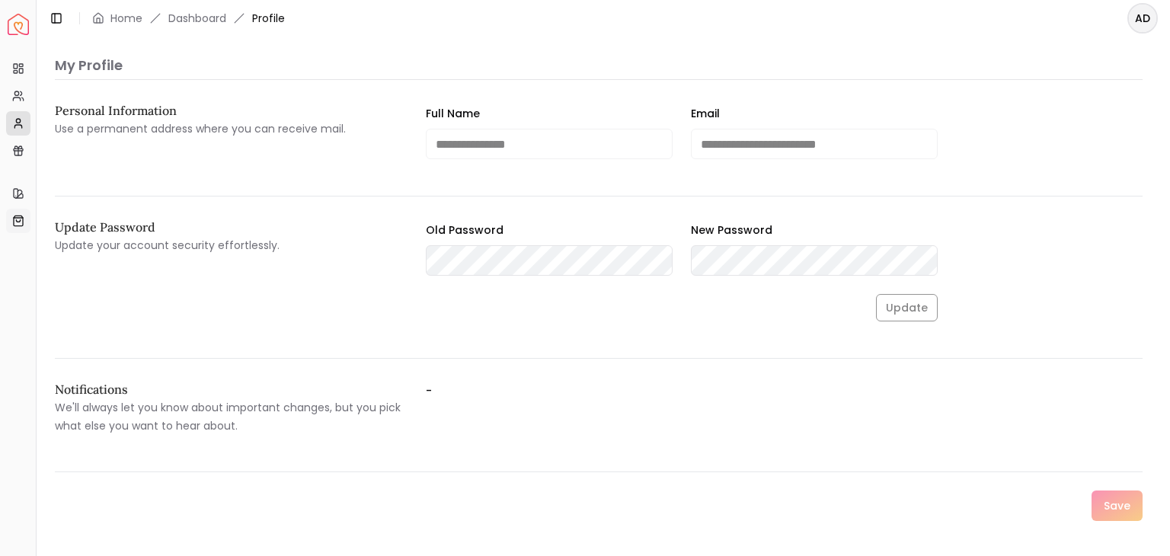
click at [16, 220] on icon at bounding box center [18, 220] width 4 height 2
click at [9, 27] on img "Spacejoy" at bounding box center [18, 24] width 21 height 21
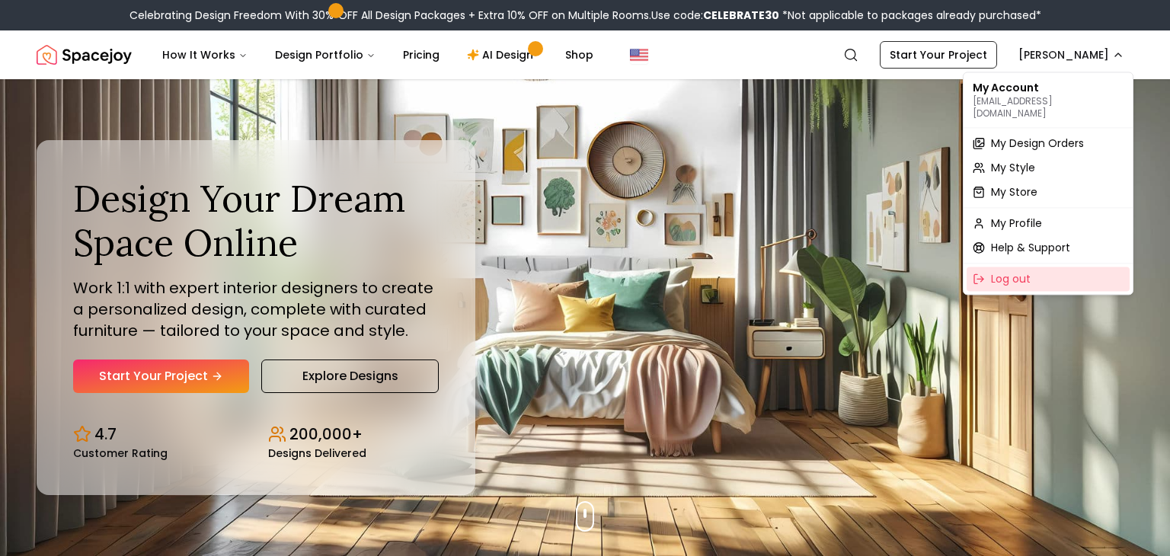
click at [991, 267] on div "Log out" at bounding box center [1048, 279] width 163 height 24
